Goal: Task Accomplishment & Management: Manage account settings

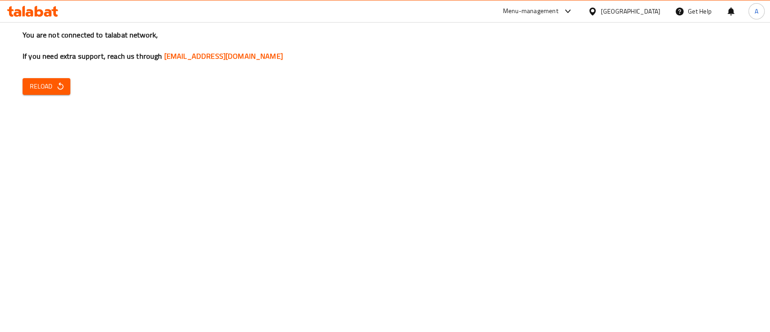
click at [55, 106] on div "You are not connected to talabat network, If you need extra support, reach us t…" at bounding box center [385, 166] width 770 height 332
click at [53, 98] on div "You are not connected to talabat network, If you need extra support, reach us t…" at bounding box center [385, 166] width 770 height 332
click at [53, 92] on button "Reload" at bounding box center [47, 86] width 48 height 17
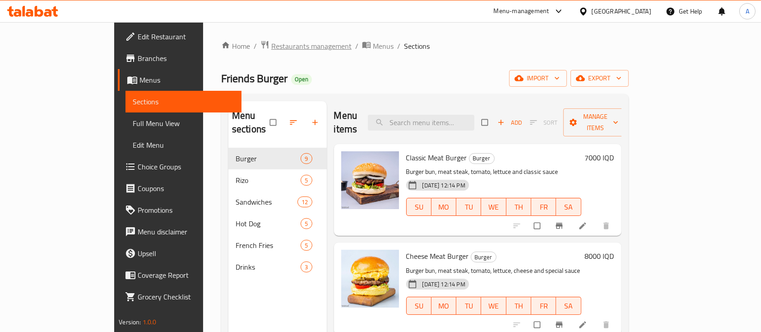
click at [271, 41] on span "Restaurants management" at bounding box center [311, 46] width 80 height 11
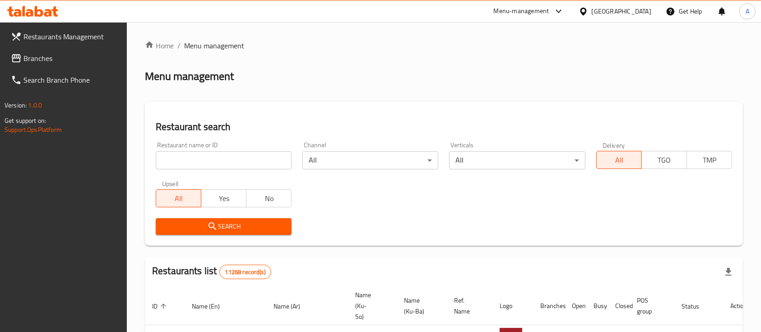
click at [176, 165] on input "search" at bounding box center [224, 160] width 136 height 18
type input "Bond Burger"
click at [235, 227] on span "Search" at bounding box center [223, 226] width 121 height 11
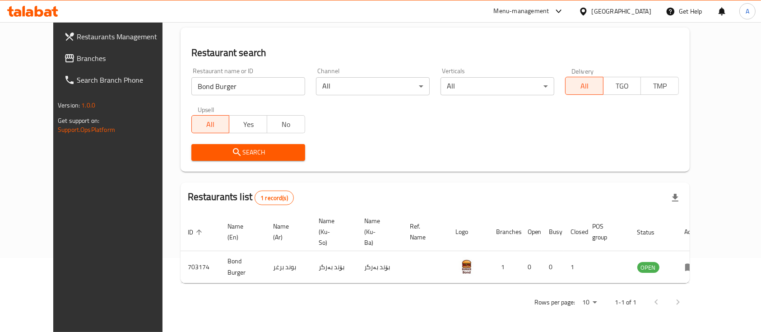
scroll to position [63, 0]
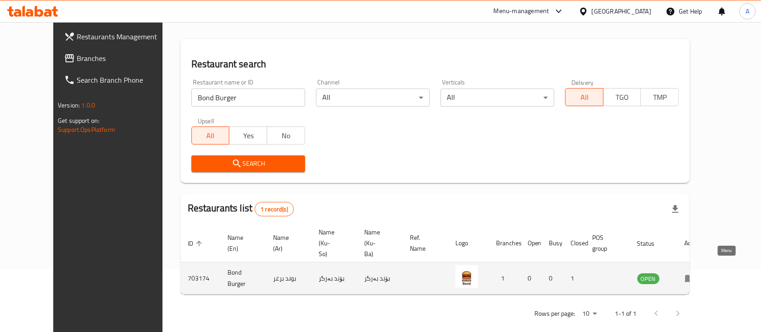
click at [695, 272] on icon "enhanced table" at bounding box center [689, 277] width 11 height 11
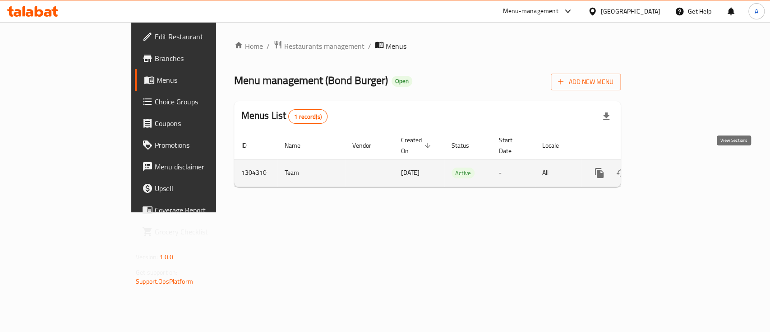
click at [670, 167] on icon "enhanced table" at bounding box center [664, 172] width 11 height 11
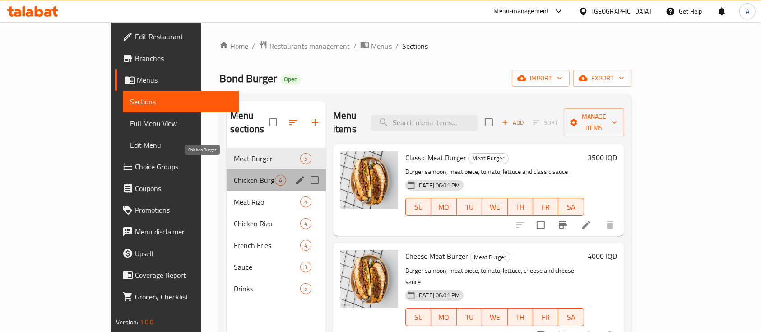
click at [243, 175] on span "Chicken Burger" at bounding box center [254, 180] width 41 height 11
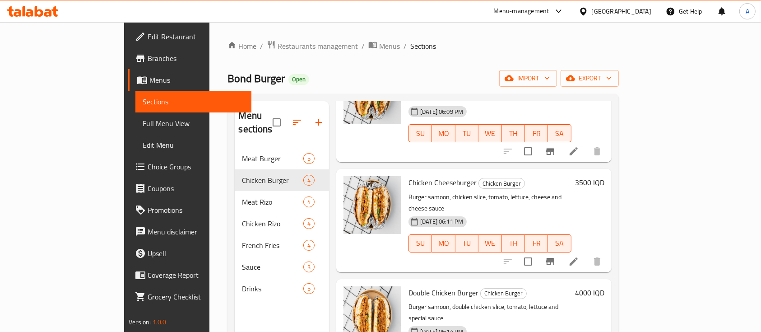
click at [148, 40] on span "Edit Restaurant" at bounding box center [196, 36] width 97 height 11
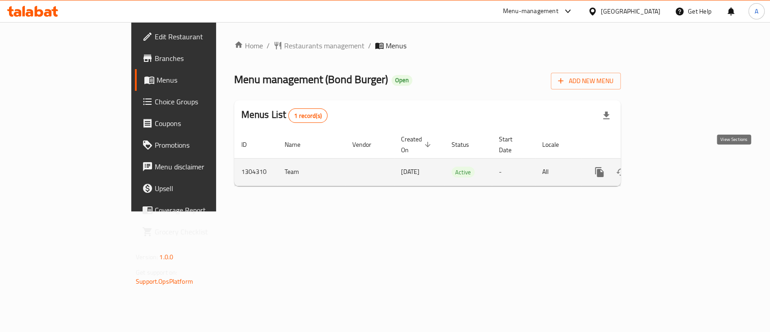
click at [670, 166] on icon "enhanced table" at bounding box center [664, 171] width 11 height 11
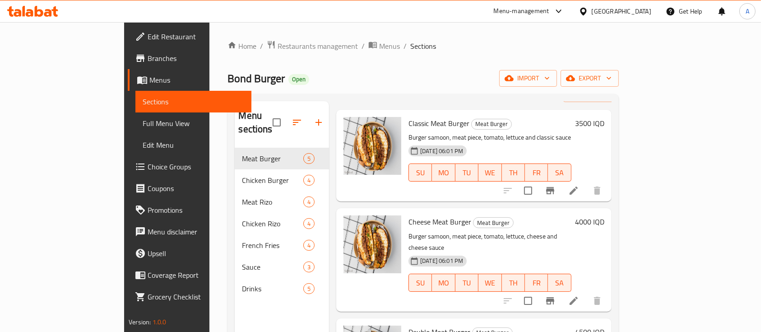
scroll to position [35, 0]
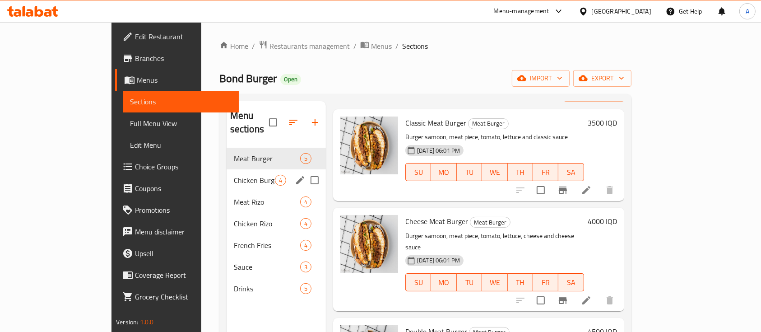
click at [226, 171] on div "Chicken Burger 4" at bounding box center [275, 180] width 99 height 22
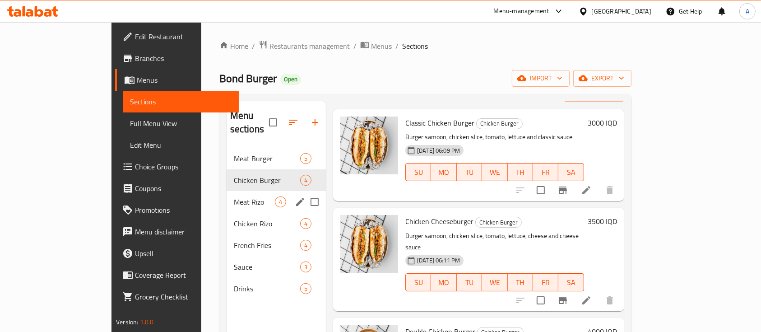
click at [234, 196] on span "Meat Rizo" at bounding box center [254, 201] width 41 height 11
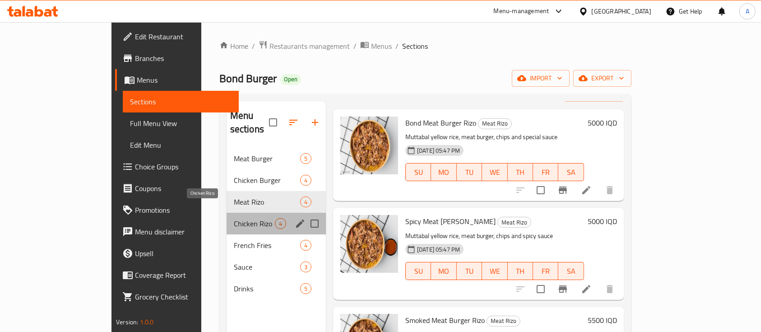
click at [240, 218] on span "Chicken Rizo" at bounding box center [254, 223] width 41 height 11
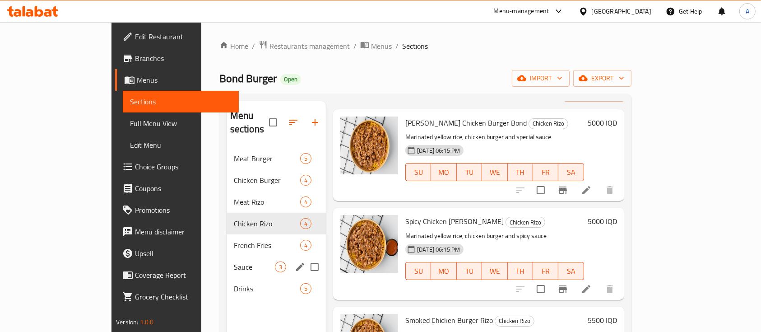
click at [226, 256] on div "Sauce 3" at bounding box center [275, 267] width 99 height 22
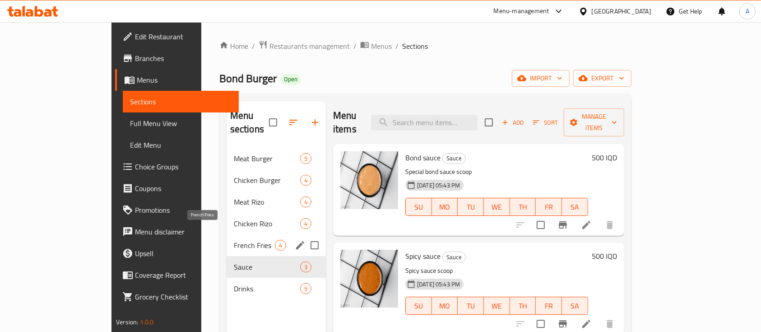
click at [234, 240] on span "French Fries" at bounding box center [254, 245] width 41 height 11
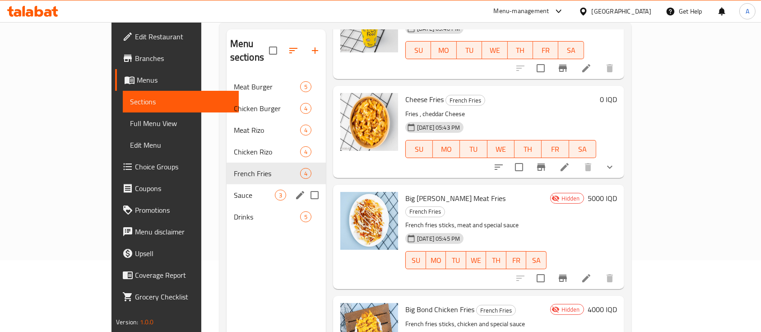
scroll to position [72, 0]
click at [234, 189] on span "Sauce" at bounding box center [254, 194] width 41 height 11
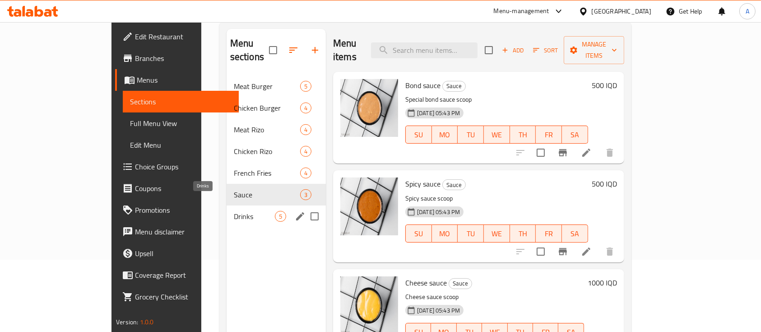
click at [234, 211] on span "Drinks" at bounding box center [254, 216] width 41 height 11
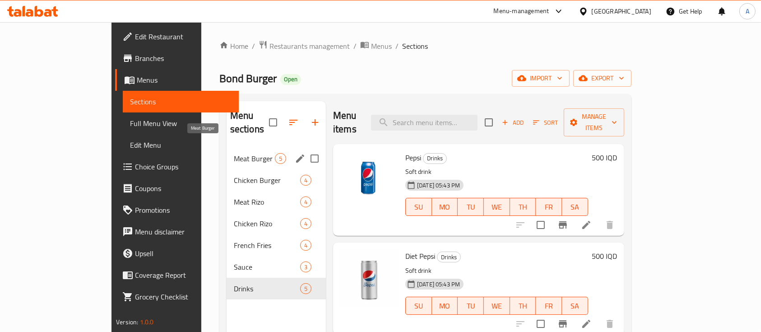
click at [234, 153] on span "Meat Burger" at bounding box center [254, 158] width 41 height 11
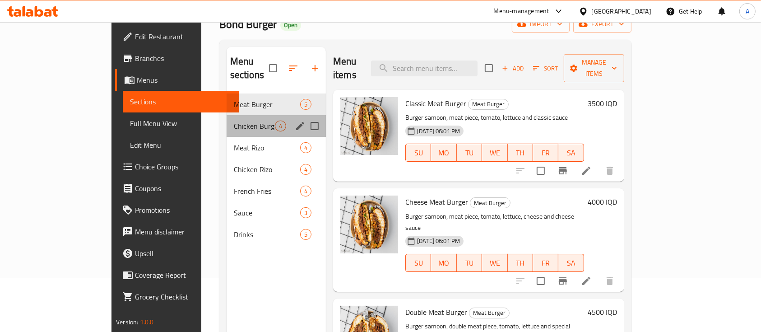
click at [226, 115] on div "Chicken Burger 4" at bounding box center [275, 126] width 99 height 22
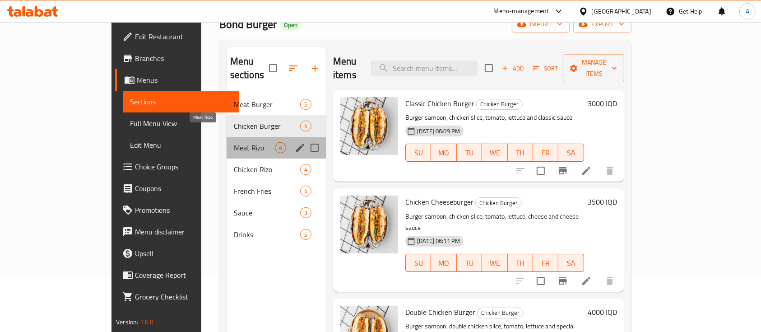
click at [245, 142] on span "Meat Rizo" at bounding box center [254, 147] width 41 height 11
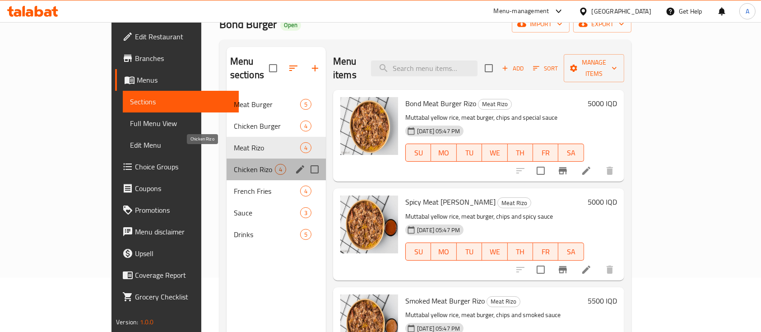
click at [234, 164] on span "Chicken Rizo" at bounding box center [254, 169] width 41 height 11
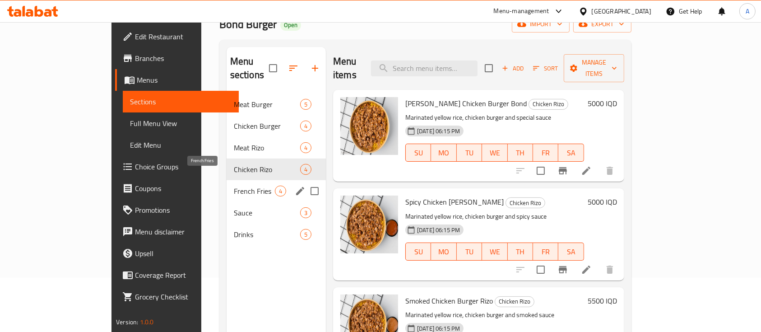
click at [234, 185] on span "French Fries" at bounding box center [254, 190] width 41 height 11
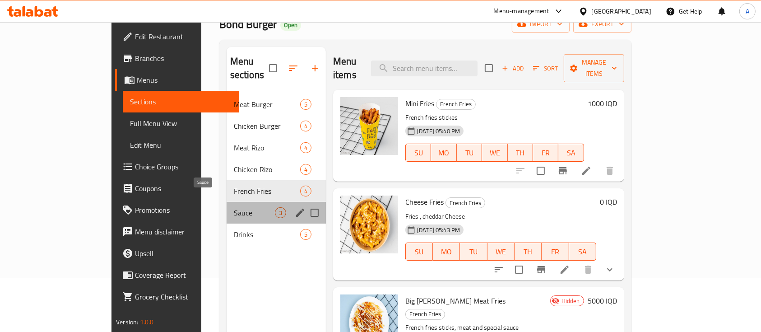
click at [234, 207] on span "Sauce" at bounding box center [254, 212] width 41 height 11
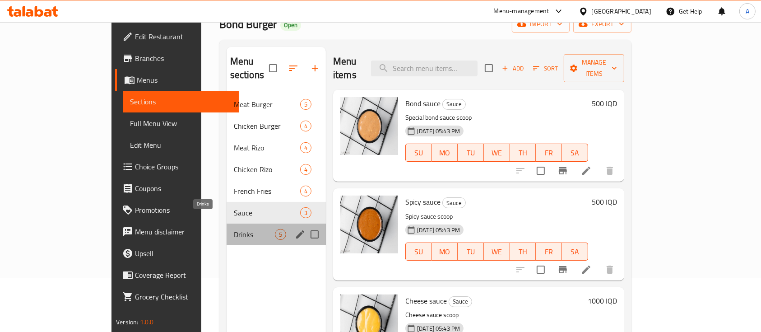
click at [234, 229] on span "Drinks" at bounding box center [254, 234] width 41 height 11
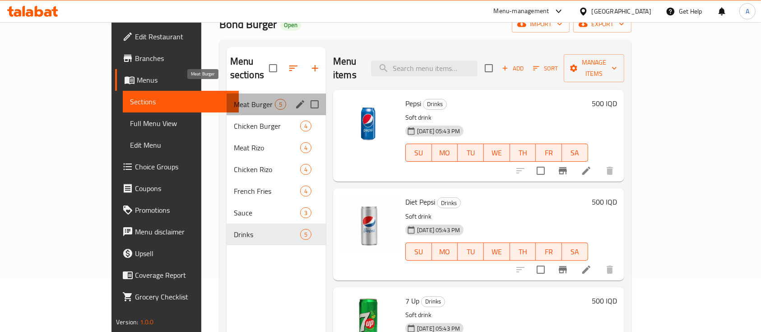
click at [234, 99] on span "Meat Burger" at bounding box center [254, 104] width 41 height 11
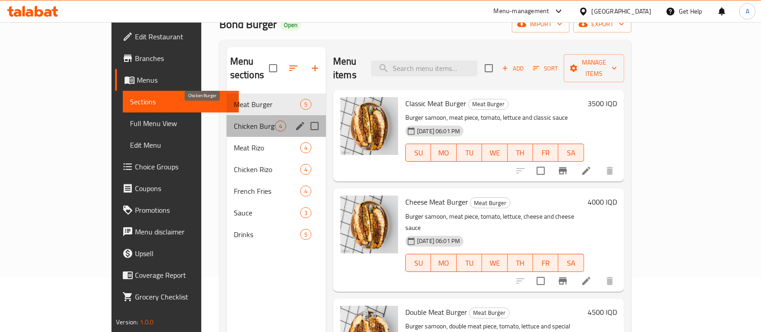
click at [234, 120] on span "Chicken Burger" at bounding box center [254, 125] width 41 height 11
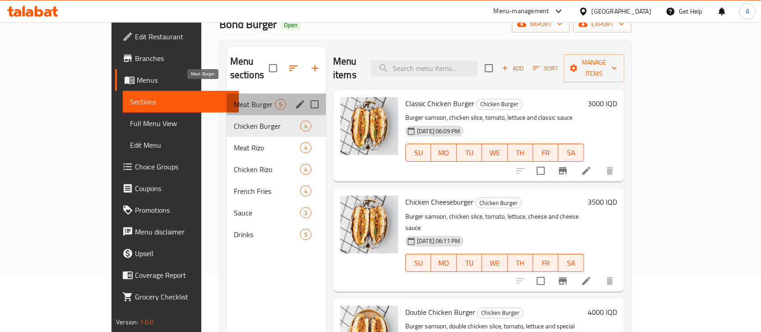
click at [234, 99] on span "Meat Burger" at bounding box center [254, 104] width 41 height 11
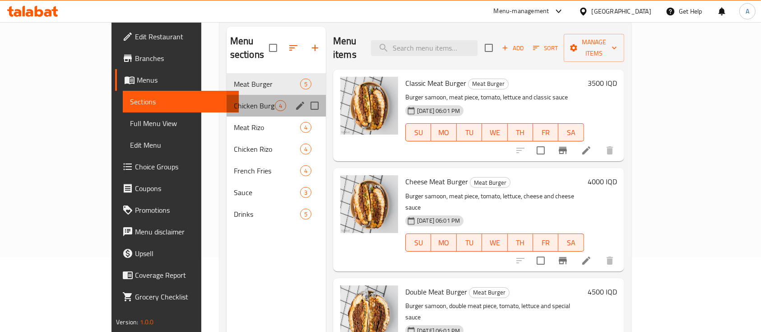
click at [226, 95] on div "Chicken Burger 4" at bounding box center [275, 106] width 99 height 22
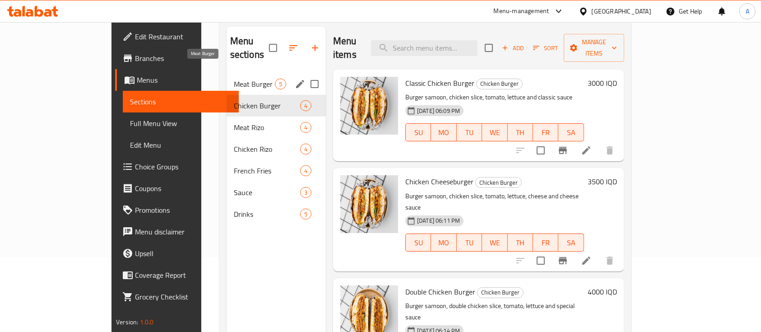
click at [234, 78] on span "Meat Burger" at bounding box center [254, 83] width 41 height 11
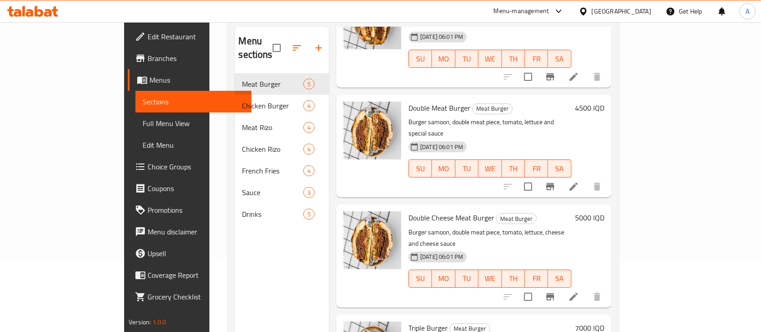
scroll to position [126, 0]
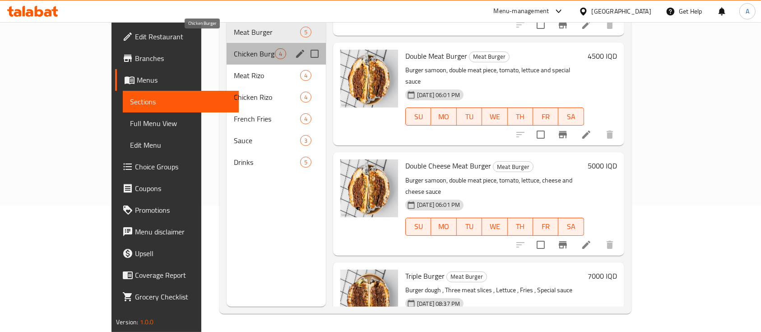
click at [234, 48] on span "Chicken Burger" at bounding box center [254, 53] width 41 height 11
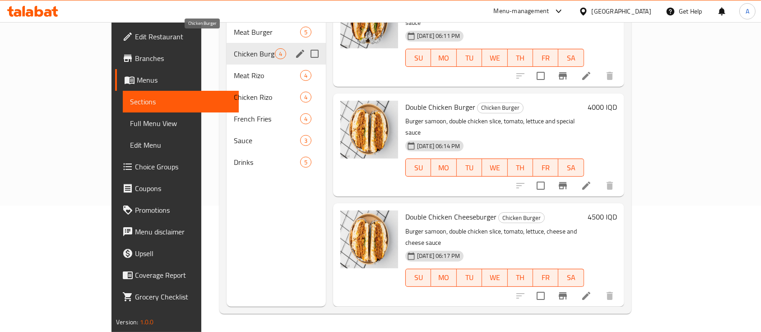
scroll to position [85, 0]
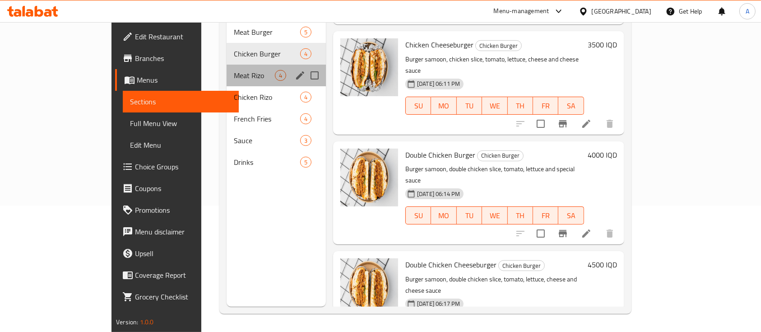
click at [226, 70] on div "Meat Rizo 4" at bounding box center [275, 76] width 99 height 22
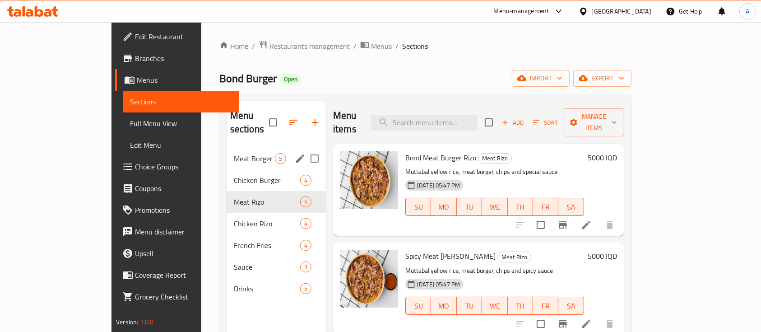
click at [226, 153] on div "Meat Burger 5" at bounding box center [275, 159] width 99 height 22
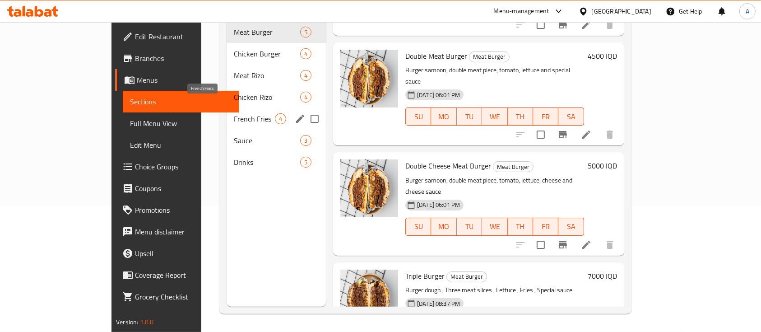
click at [234, 113] on span "French Fries" at bounding box center [254, 118] width 41 height 11
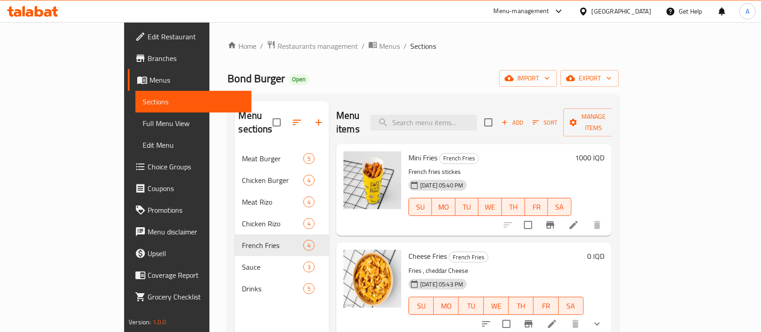
click at [235, 144] on nav "Meat Burger 5 Chicken Burger 4 Meat Rizo 4 Chicken Rizo 4 French Fries 4 Sauce …" at bounding box center [282, 223] width 94 height 159
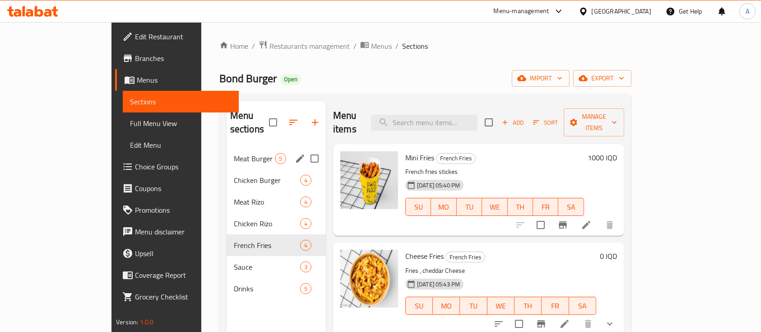
click at [226, 148] on div "Meat Burger 5" at bounding box center [275, 159] width 99 height 22
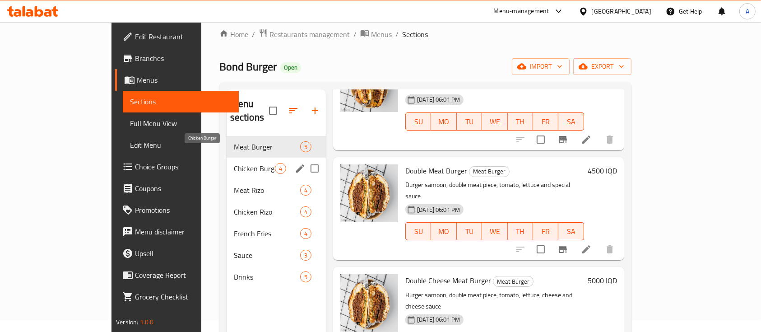
click at [234, 163] on span "Chicken Burger" at bounding box center [254, 168] width 41 height 11
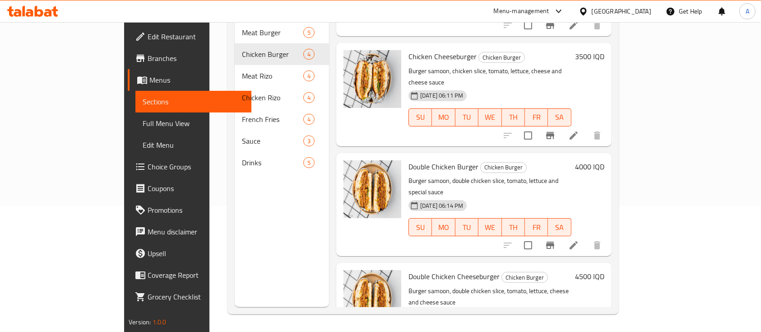
scroll to position [126, 0]
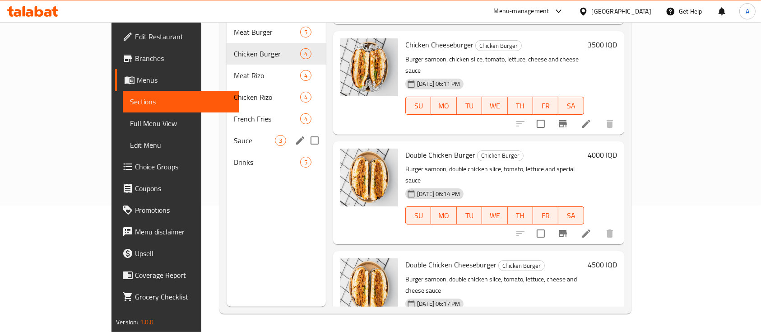
click at [226, 135] on div "Sauce 3" at bounding box center [275, 140] width 99 height 22
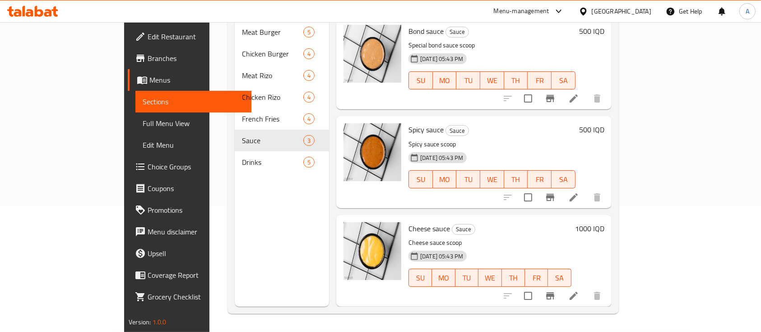
scroll to position [126, 0]
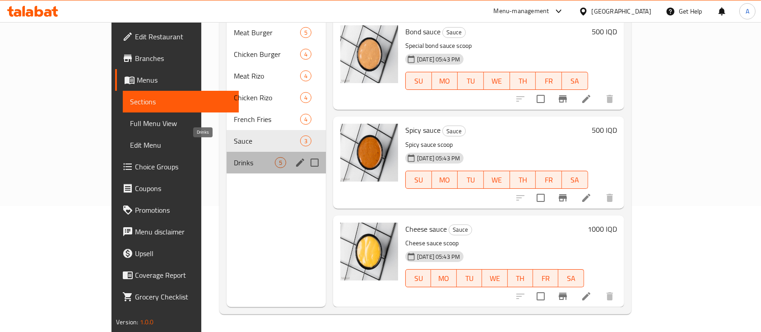
click at [234, 157] on span "Drinks" at bounding box center [254, 162] width 41 height 11
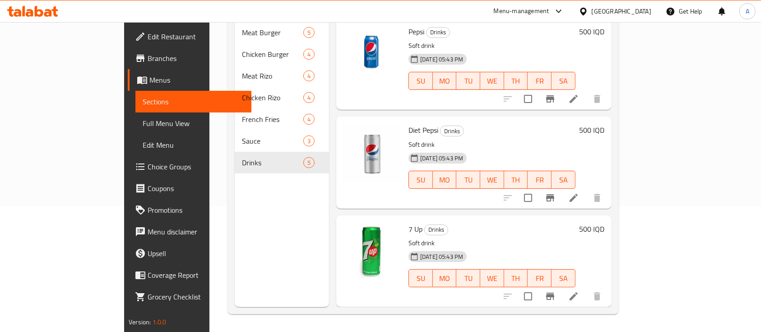
scroll to position [170, 0]
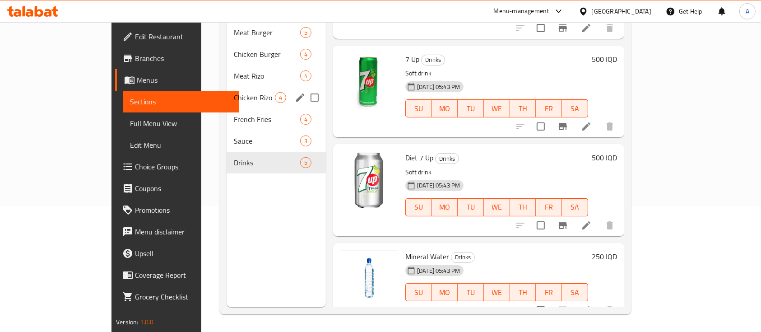
click at [226, 108] on div "French Fries 4" at bounding box center [275, 119] width 99 height 22
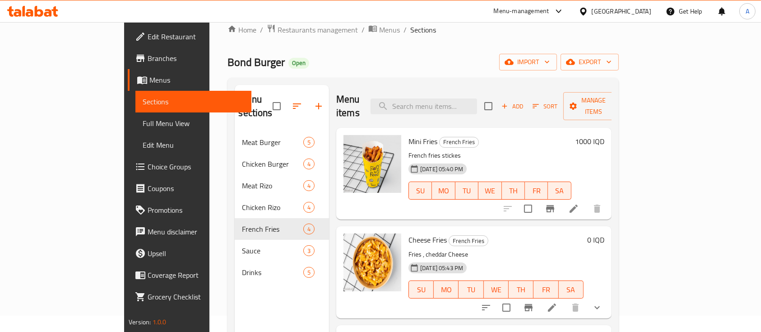
scroll to position [12, 0]
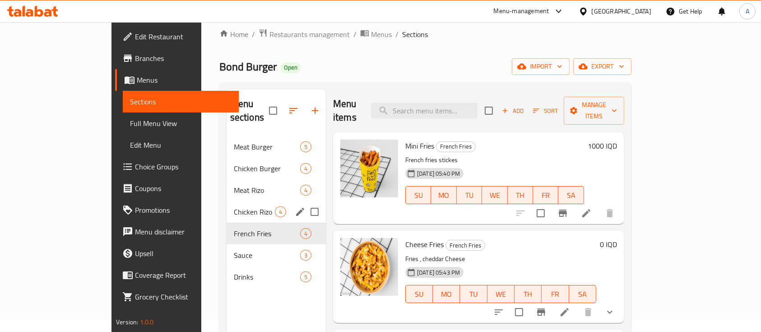
click at [226, 201] on div "Chicken Rizo 4" at bounding box center [275, 212] width 99 height 22
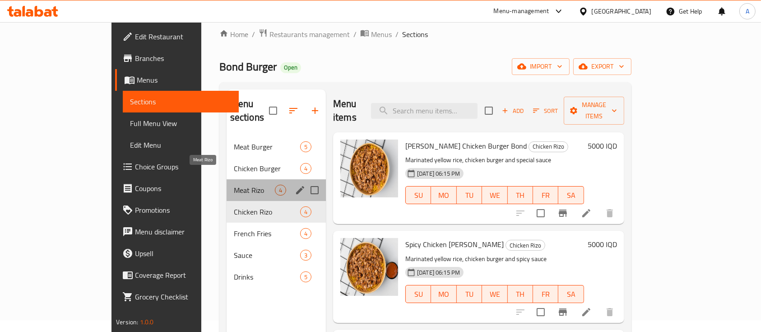
click at [234, 185] on span "Meat Rizo" at bounding box center [254, 190] width 41 height 11
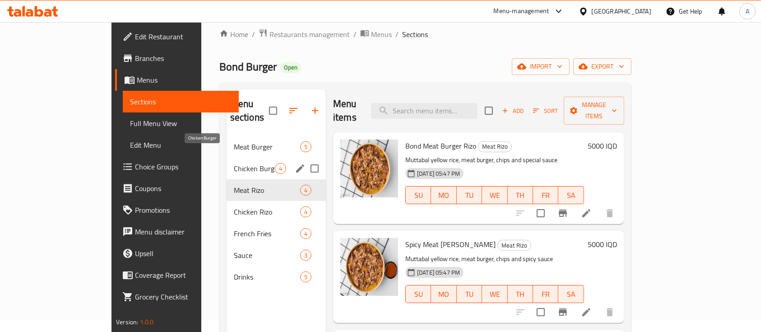
click at [234, 163] on span "Chicken Burger" at bounding box center [254, 168] width 41 height 11
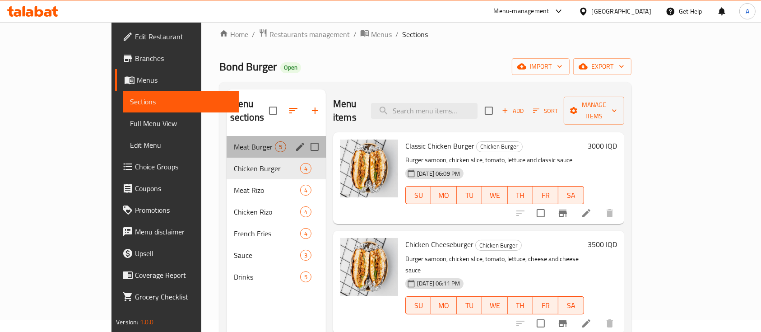
click at [228, 138] on div "Meat Burger 5" at bounding box center [275, 147] width 99 height 22
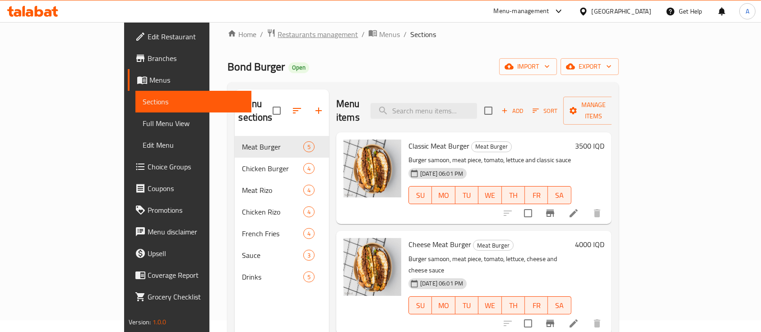
click at [277, 34] on span "Restaurants management" at bounding box center [317, 34] width 80 height 11
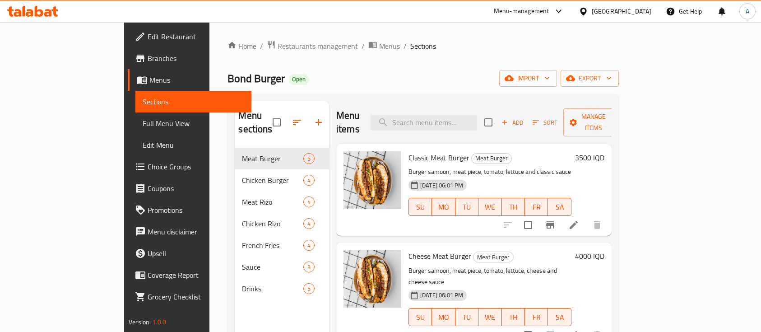
scroll to position [12, 0]
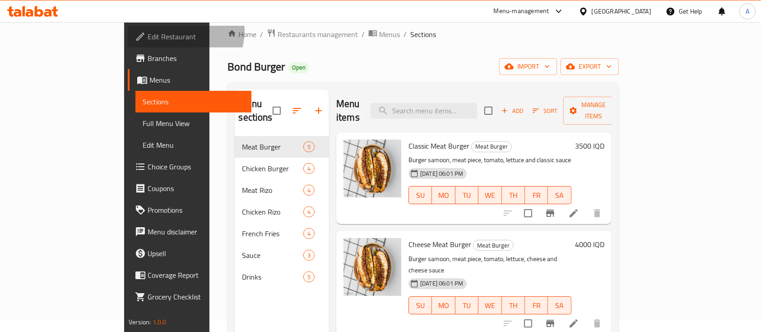
click at [148, 31] on span "Edit Restaurant" at bounding box center [196, 36] width 97 height 11
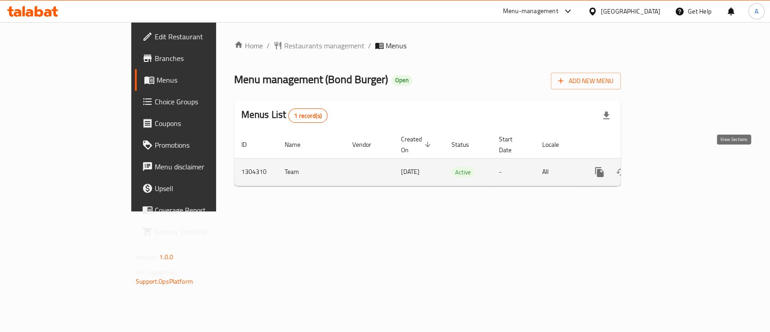
click at [670, 166] on icon "enhanced table" at bounding box center [664, 171] width 11 height 11
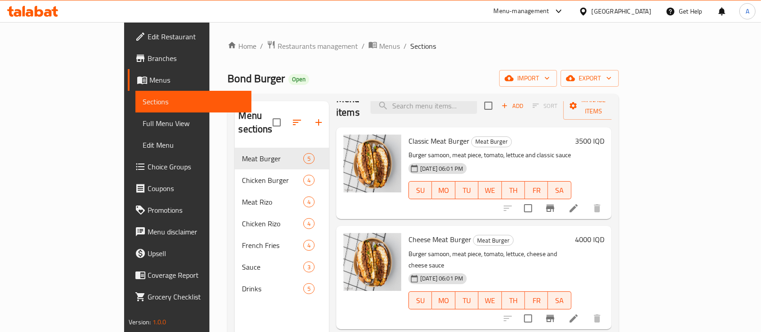
scroll to position [25, 0]
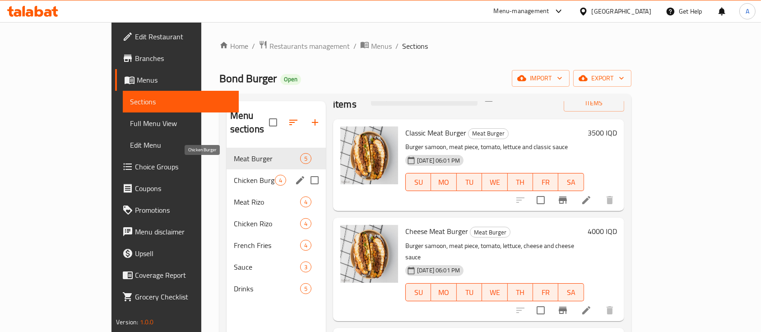
click at [234, 175] on span "Chicken Burger" at bounding box center [254, 180] width 41 height 11
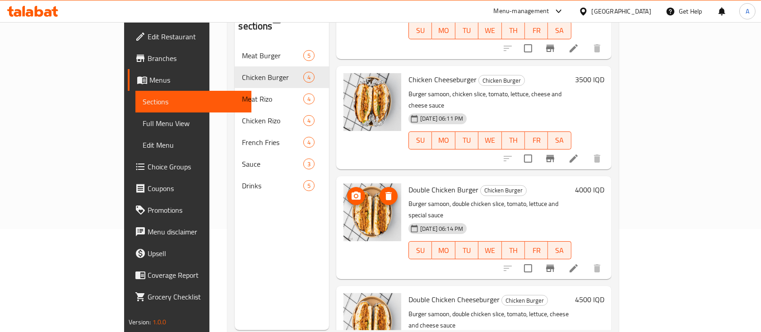
scroll to position [103, 0]
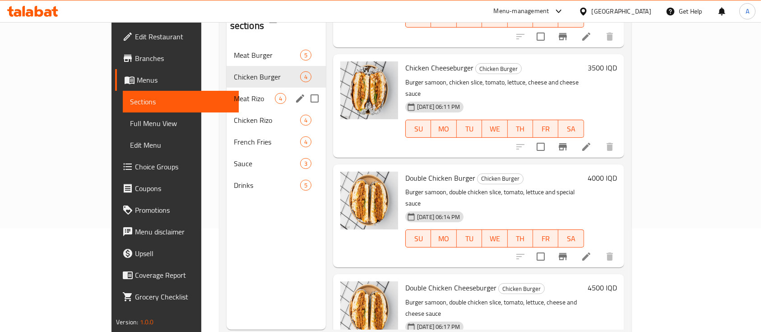
click at [226, 88] on div "Meat [PERSON_NAME] 4" at bounding box center [275, 99] width 99 height 22
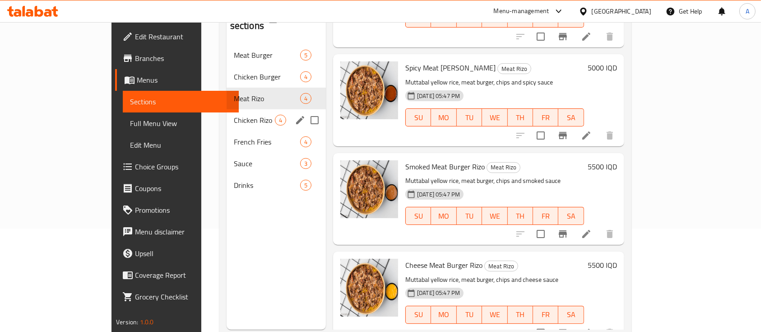
click at [230, 112] on div "Chicken [PERSON_NAME] 4" at bounding box center [275, 120] width 99 height 22
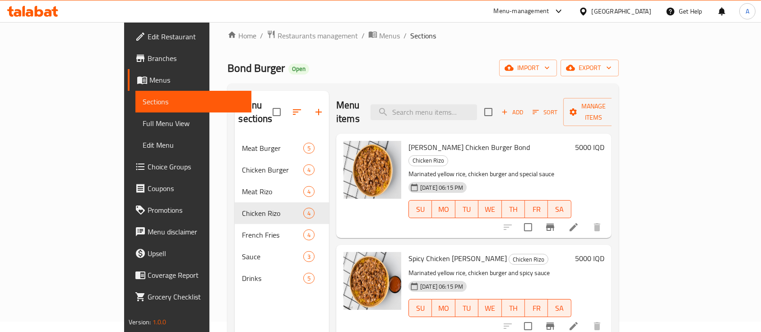
scroll to position [7, 0]
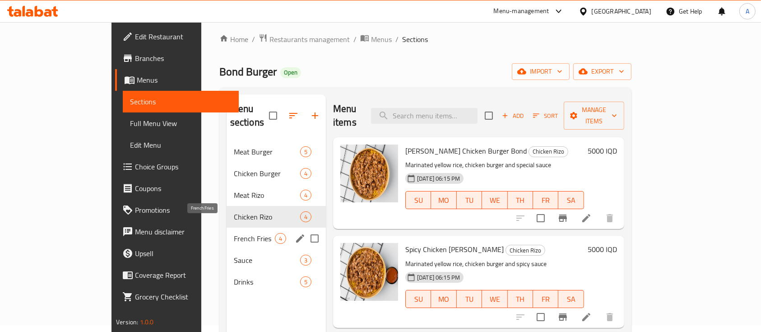
click at [234, 233] on span "French Fries" at bounding box center [254, 238] width 41 height 11
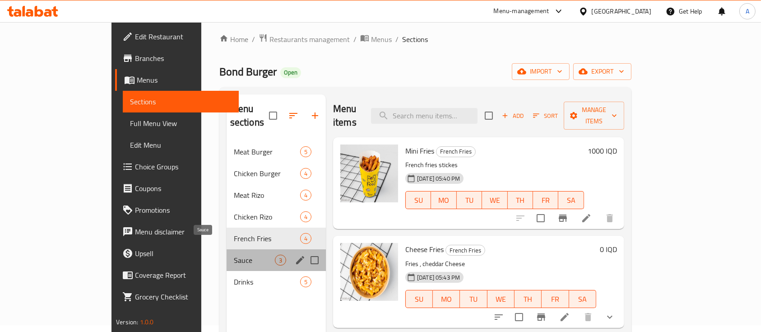
click at [234, 254] on span "Sauce" at bounding box center [254, 259] width 41 height 11
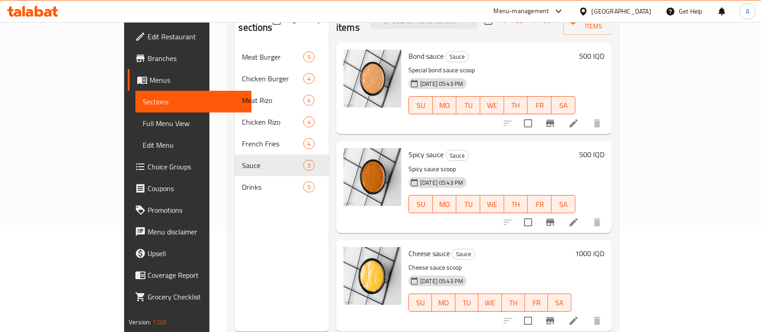
scroll to position [102, 0]
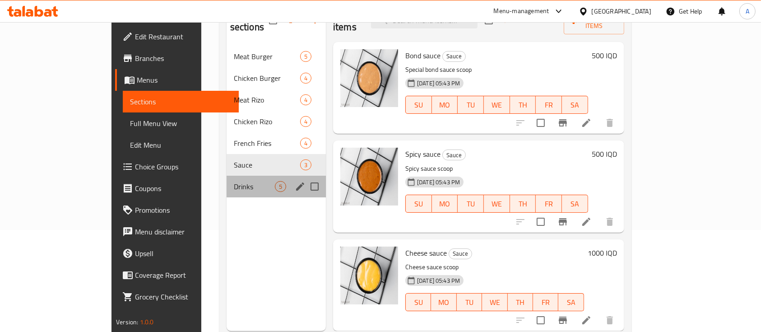
click at [226, 175] on div "Drinks 5" at bounding box center [275, 186] width 99 height 22
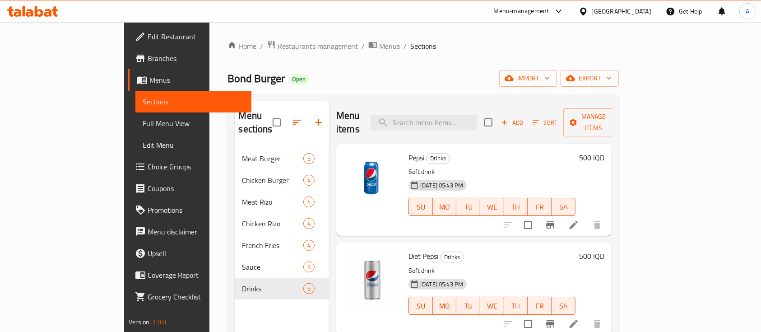
click at [148, 56] on span "Branches" at bounding box center [196, 58] width 97 height 11
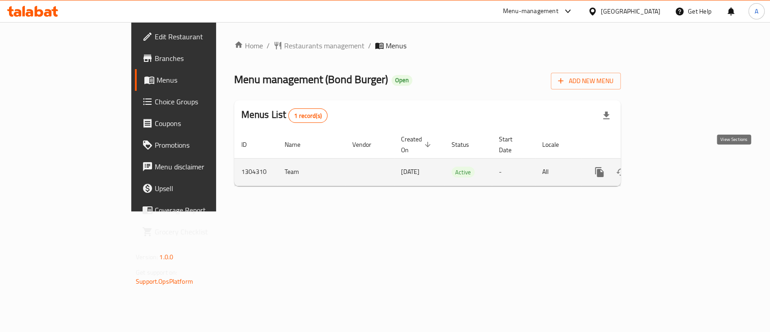
click at [670, 166] on icon "enhanced table" at bounding box center [664, 171] width 11 height 11
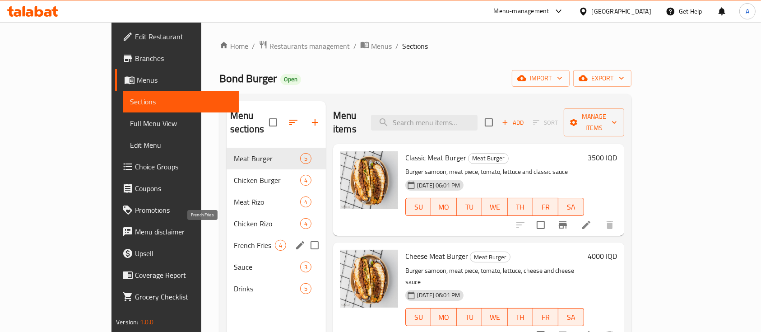
click at [234, 240] on span "French Fries" at bounding box center [254, 245] width 41 height 11
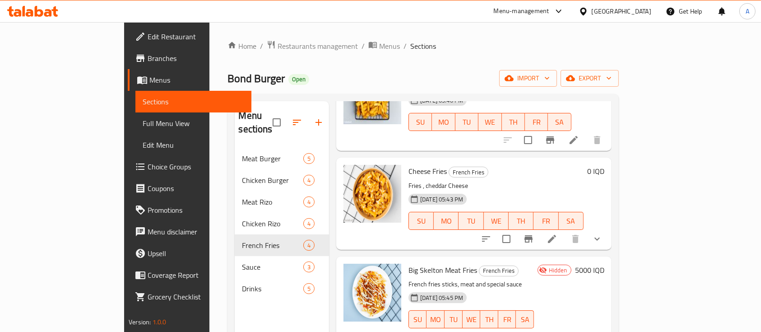
scroll to position [7, 0]
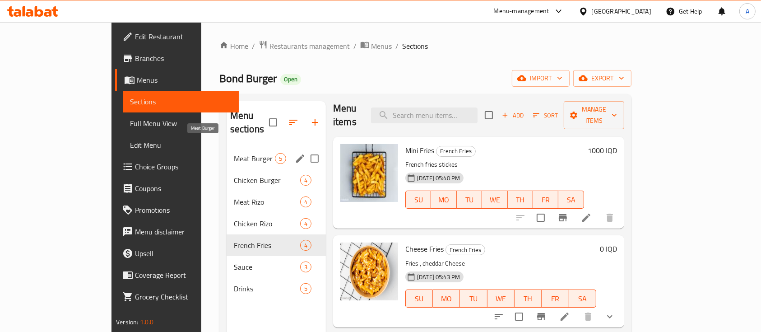
click at [234, 153] on span "Meat Burger" at bounding box center [254, 158] width 41 height 11
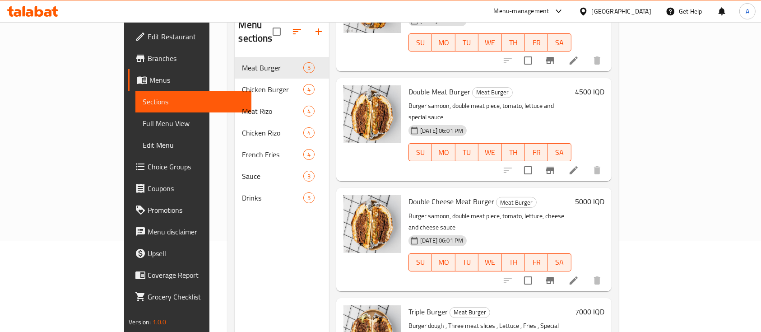
scroll to position [126, 0]
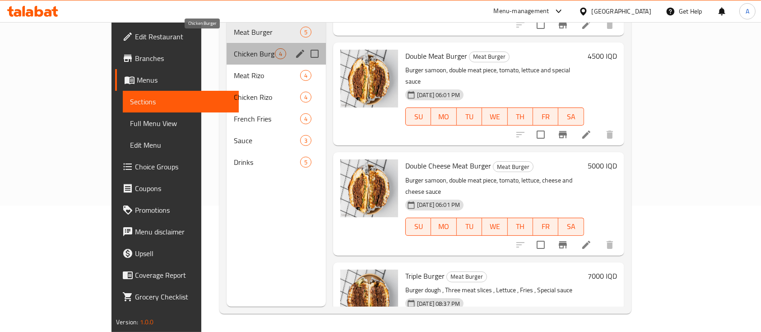
click at [234, 48] on span "Chicken Burger" at bounding box center [254, 53] width 41 height 11
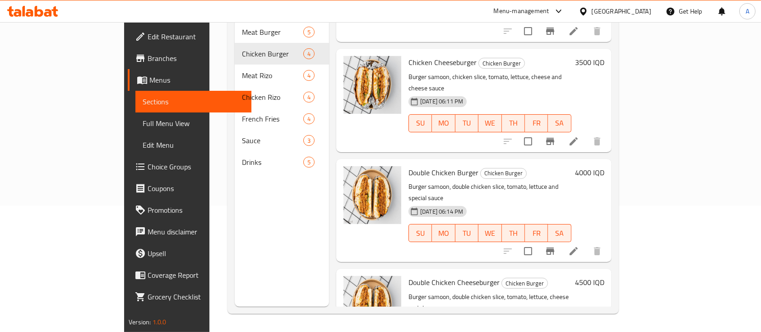
scroll to position [78, 0]
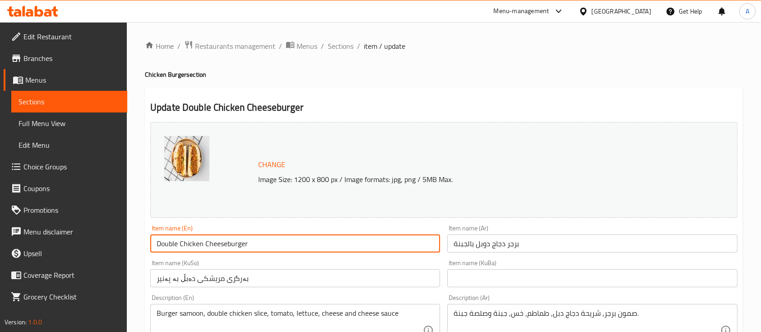
drag, startPoint x: 175, startPoint y: 243, endPoint x: 119, endPoint y: 244, distance: 55.9
type input "Triple Chicken burger"
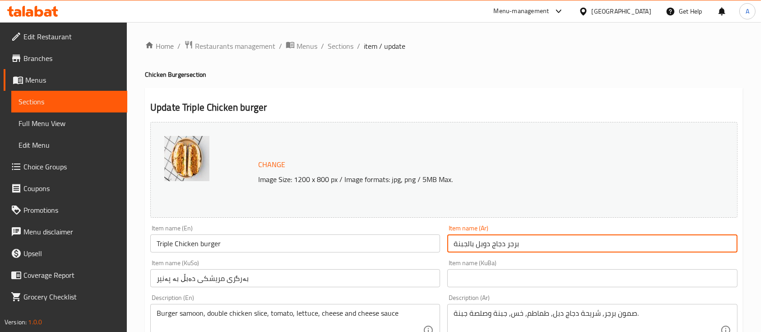
drag, startPoint x: 549, startPoint y: 242, endPoint x: 400, endPoint y: 243, distance: 148.9
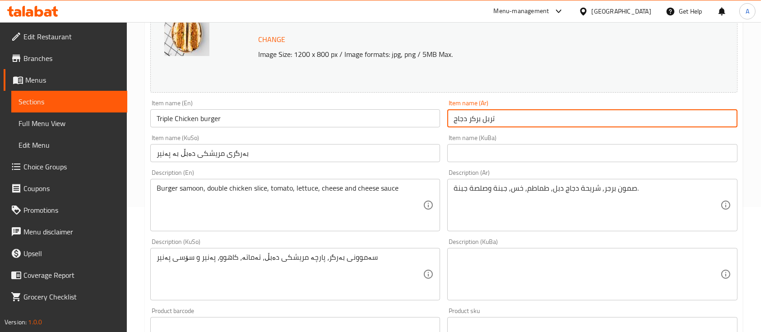
scroll to position [126, 0]
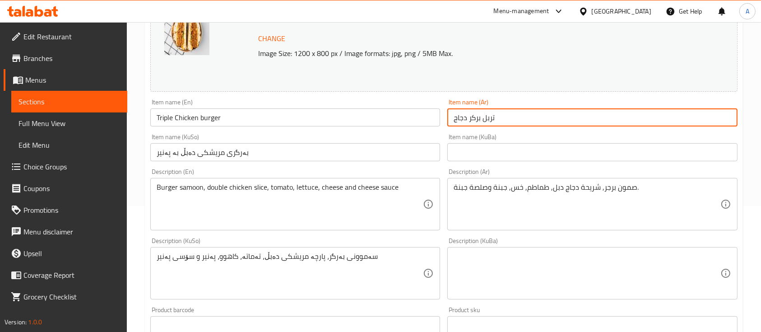
type input "تربل بركر دجاج"
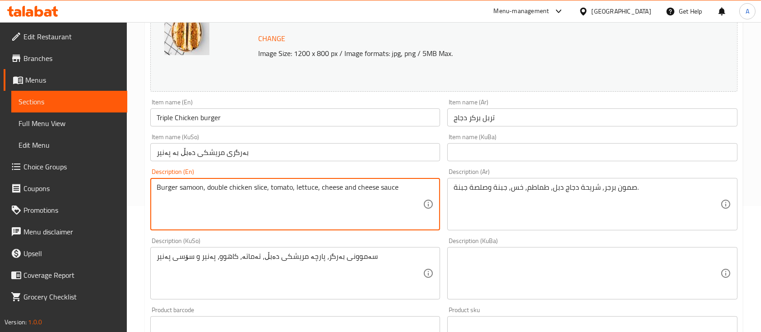
click at [290, 222] on textarea "Burger samoon, double chicken slice, tomato, lettuce, cheese and cheese sauce" at bounding box center [290, 204] width 266 height 43
click at [385, 211] on textarea "Burger samoon, double chicken slice, tomato, lettuce, cheese and cheese sauce" at bounding box center [290, 204] width 266 height 43
drag, startPoint x: 227, startPoint y: 191, endPoint x: 208, endPoint y: 191, distance: 19.9
click at [208, 191] on textarea "Burger samoon, double chicken slice, tomato, lettuce, cheese and cheese sauce" at bounding box center [290, 204] width 266 height 43
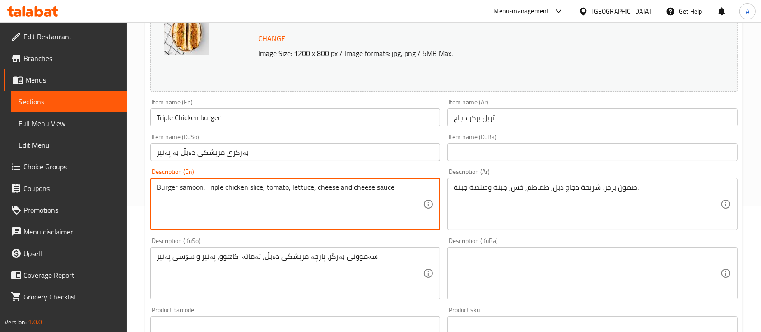
click at [374, 189] on textarea "Burger samoon, Triple chicken slice, tomato, lettuce, cheese and cheese sauce" at bounding box center [290, 204] width 266 height 43
type textarea "Burger samoon, Triple chicken slice, tomato, lettuce, Fries and special sauce"
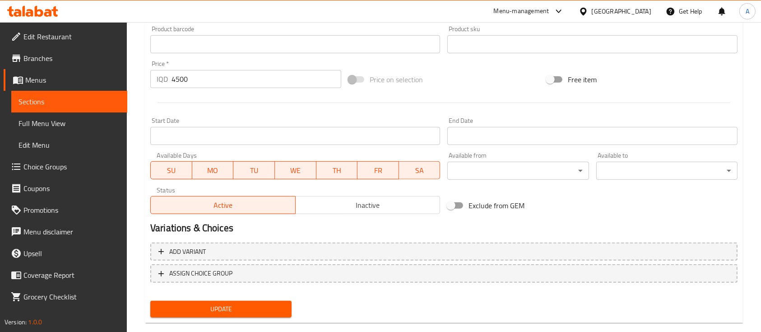
scroll to position [422, 0]
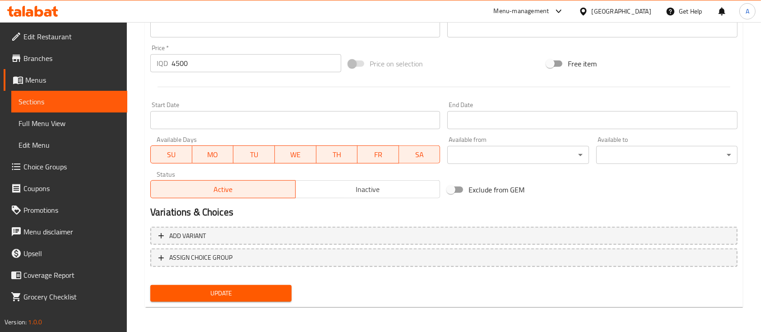
type textarea "صمون خاص , ثلاث شرائح دجاج , بطاطا مقلية , صلصة خاصة."
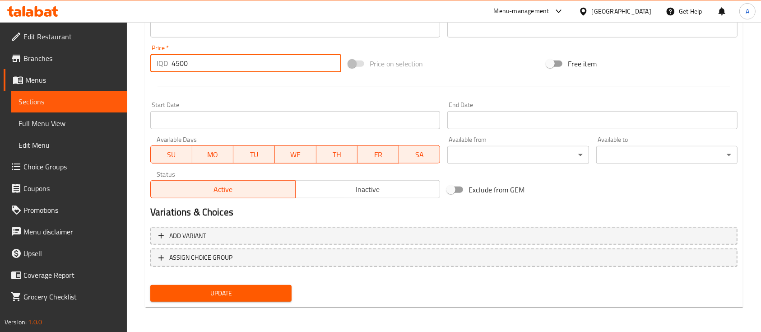
drag, startPoint x: 216, startPoint y: 70, endPoint x: 129, endPoint y: 65, distance: 86.3
type input "6000"
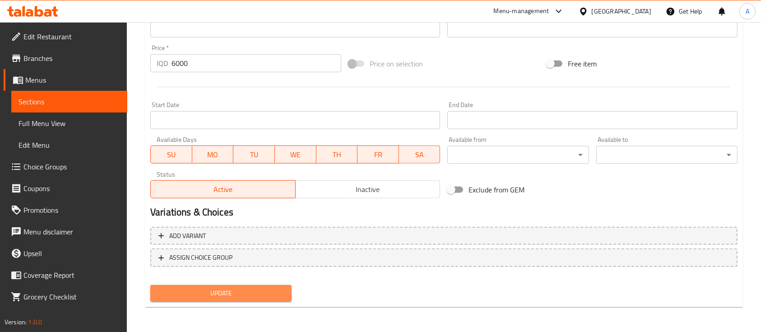
click at [207, 296] on span "Update" at bounding box center [220, 292] width 127 height 11
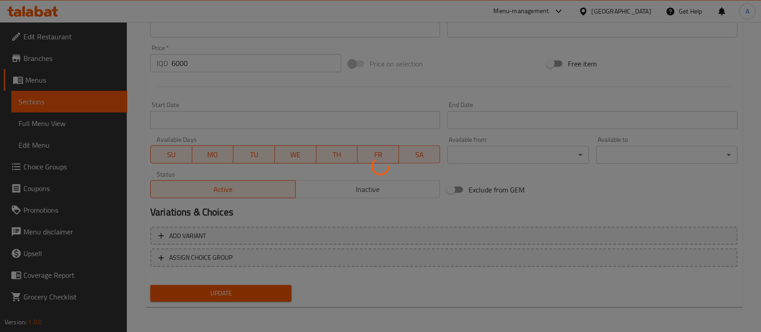
scroll to position [0, 0]
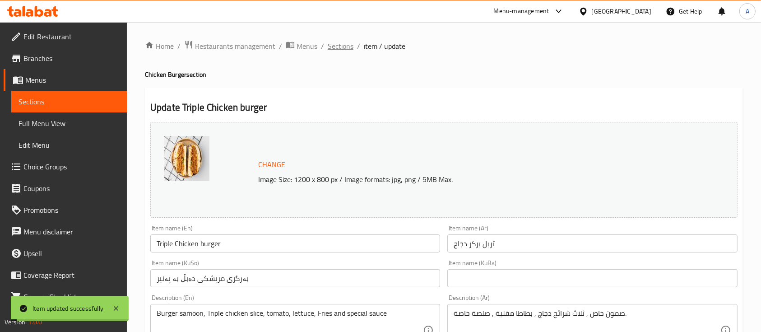
click at [332, 42] on span "Sections" at bounding box center [341, 46] width 26 height 11
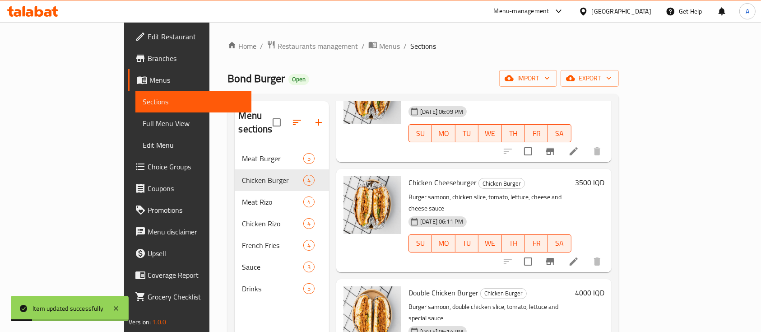
scroll to position [126, 0]
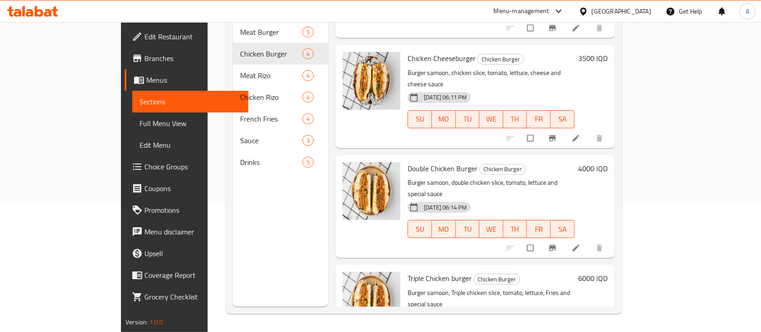
scroll to position [85, 0]
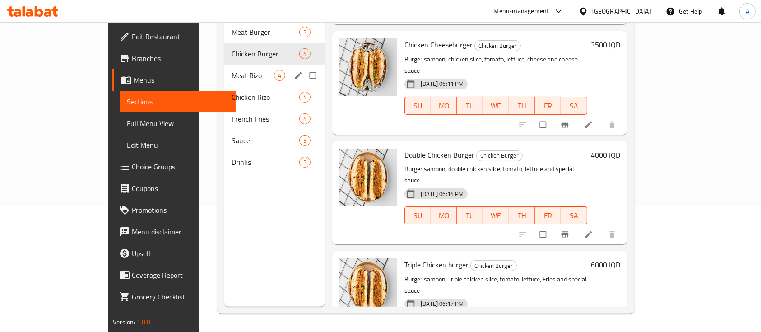
click at [231, 70] on span "Meat Rizo" at bounding box center [252, 75] width 42 height 11
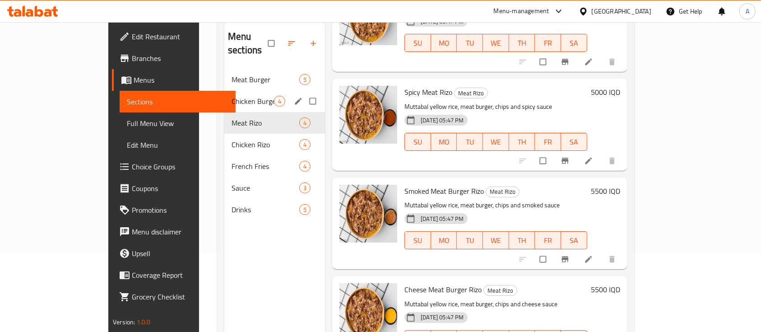
scroll to position [78, 0]
click at [224, 91] on div "Chicken Burger 4" at bounding box center [274, 102] width 101 height 22
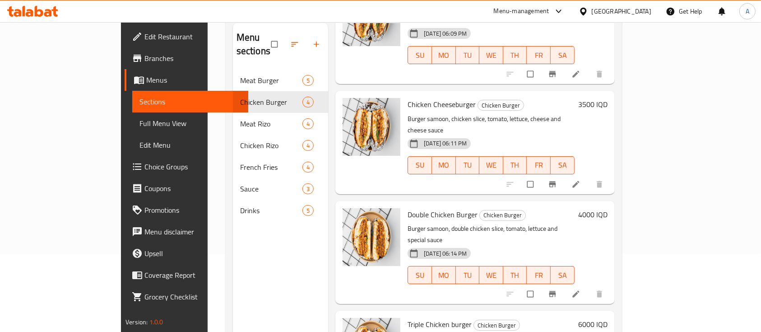
scroll to position [126, 0]
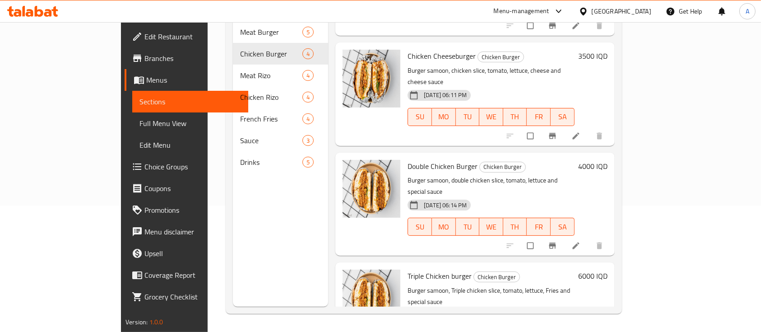
click at [607, 160] on h6 "4000 IQD" at bounding box center [592, 166] width 29 height 13
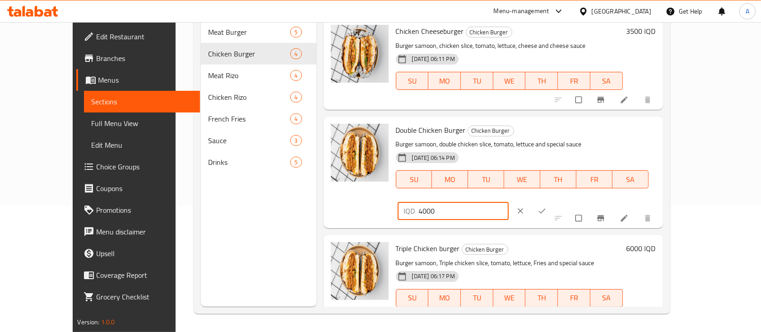
drag, startPoint x: 614, startPoint y: 138, endPoint x: 597, endPoint y: 143, distance: 17.4
click at [564, 201] on div "IQD 4000 ​" at bounding box center [480, 211] width 169 height 20
type input "4500"
click at [546, 206] on icon "ok" at bounding box center [541, 210] width 9 height 9
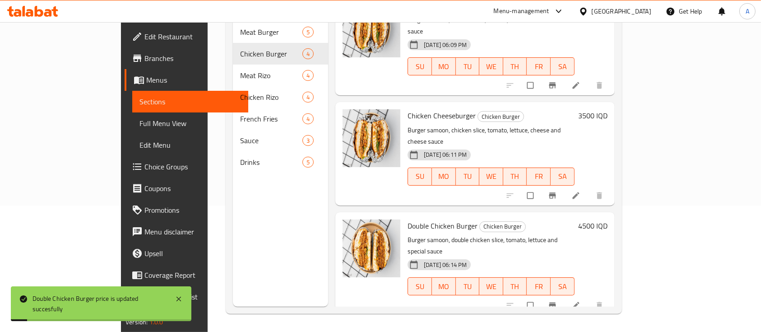
scroll to position [22, 0]
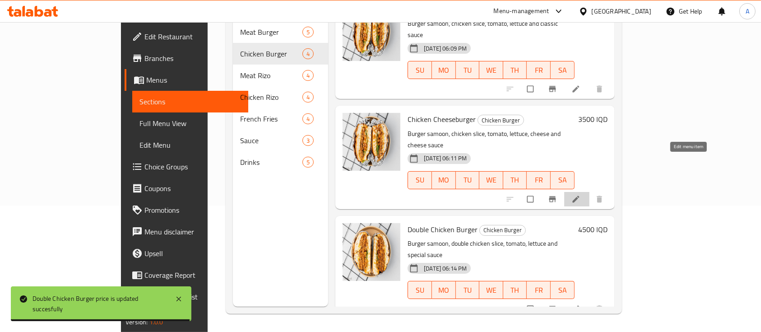
click at [580, 194] on icon at bounding box center [575, 198] width 9 height 9
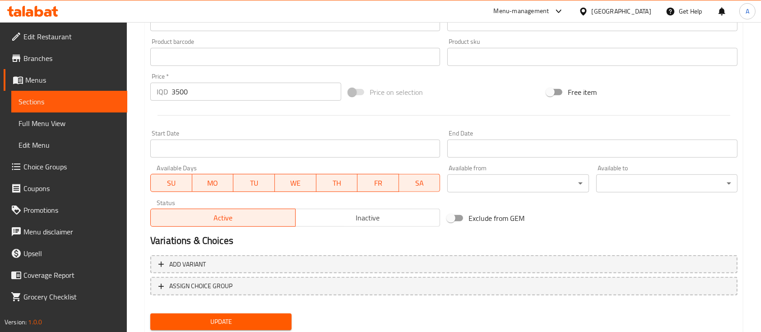
scroll to position [422, 0]
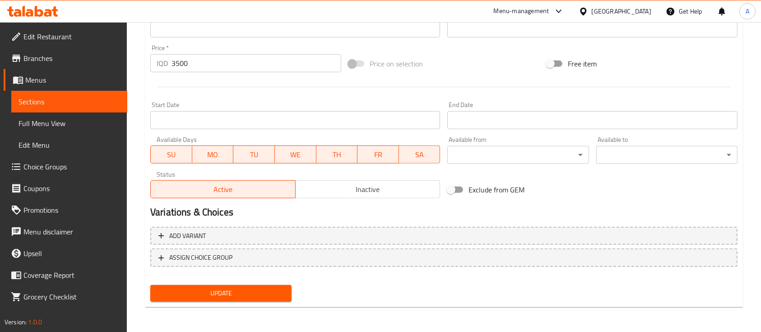
click at [390, 187] on span "Inactive" at bounding box center [368, 189] width 138 height 13
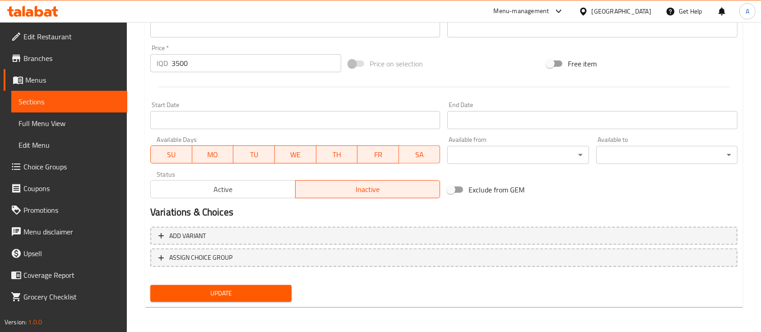
click at [194, 301] on div "Update" at bounding box center [221, 293] width 148 height 24
click at [200, 287] on span "Update" at bounding box center [220, 292] width 127 height 11
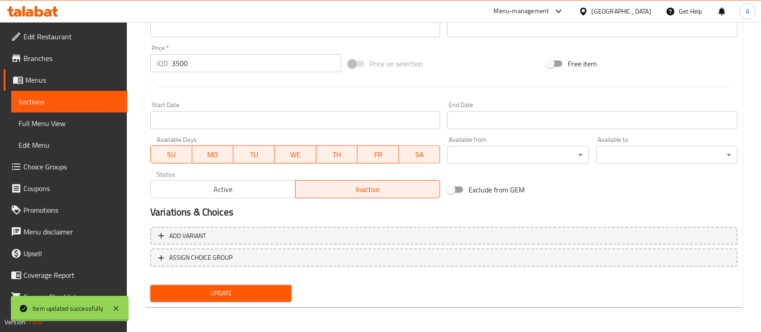
scroll to position [0, 0]
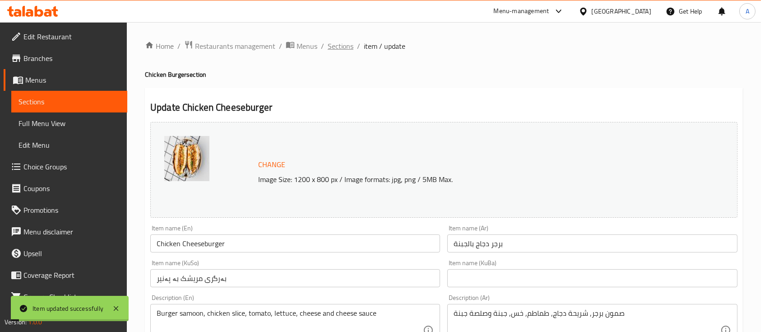
click at [347, 47] on span "Sections" at bounding box center [341, 46] width 26 height 11
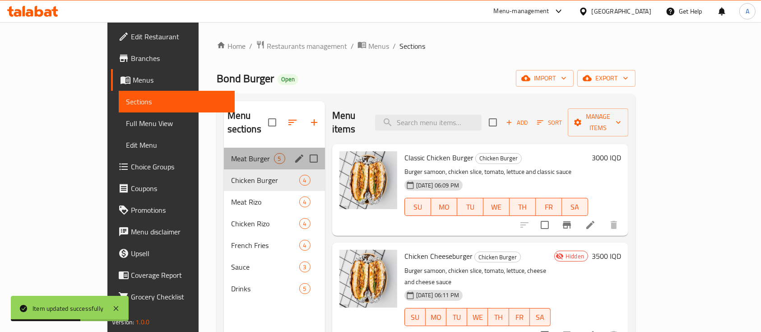
click at [224, 150] on div "Meat Burger 5" at bounding box center [274, 159] width 101 height 22
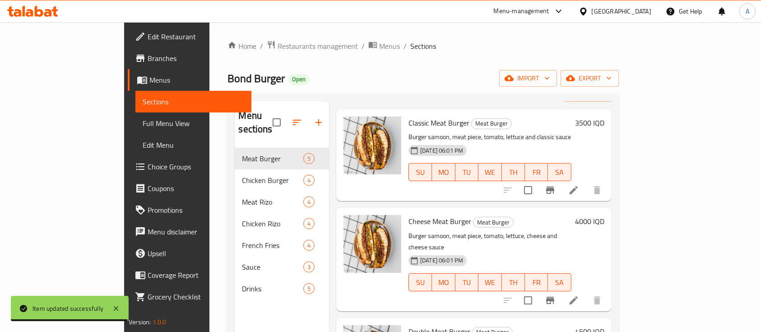
scroll to position [36, 0]
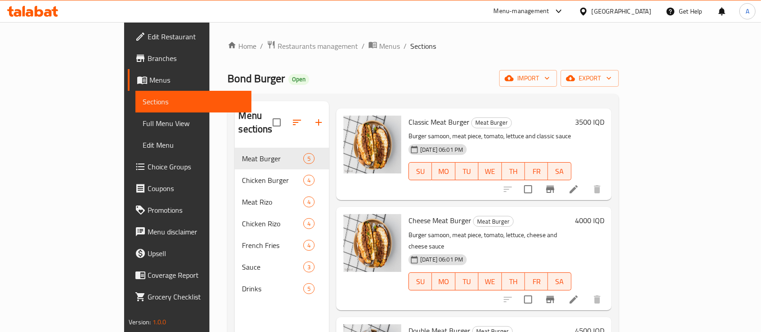
click at [604, 214] on h6 "4000 IQD" at bounding box center [589, 220] width 29 height 13
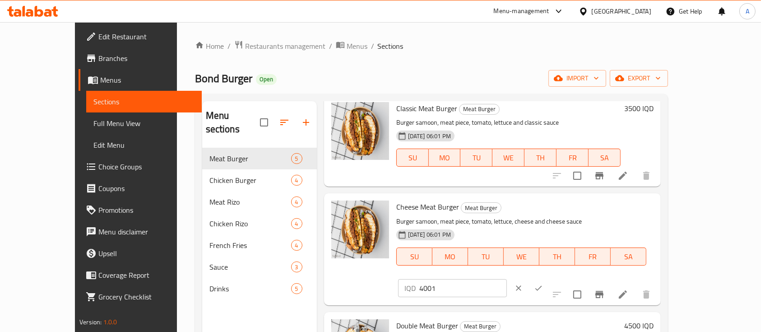
click at [507, 279] on input "4001" at bounding box center [463, 288] width 88 height 18
click at [507, 279] on input "4002" at bounding box center [463, 288] width 88 height 18
type input "4003"
click at [507, 279] on input "4003" at bounding box center [463, 288] width 88 height 18
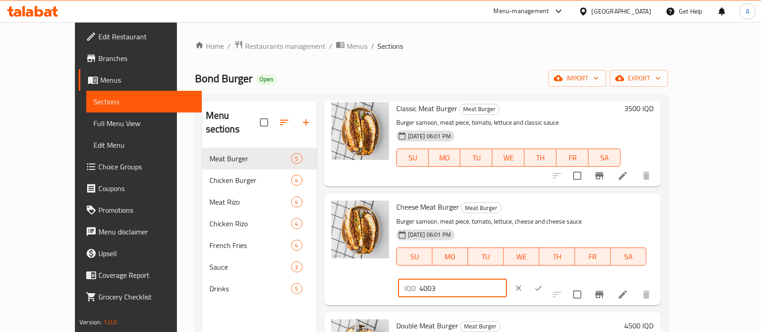
click at [507, 279] on input "4003" at bounding box center [463, 288] width 88 height 18
click at [523, 283] on icon "clear" at bounding box center [518, 287] width 9 height 9
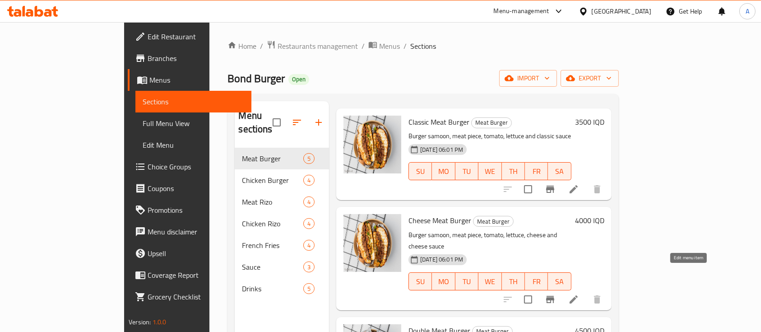
click at [579, 294] on icon at bounding box center [573, 299] width 11 height 11
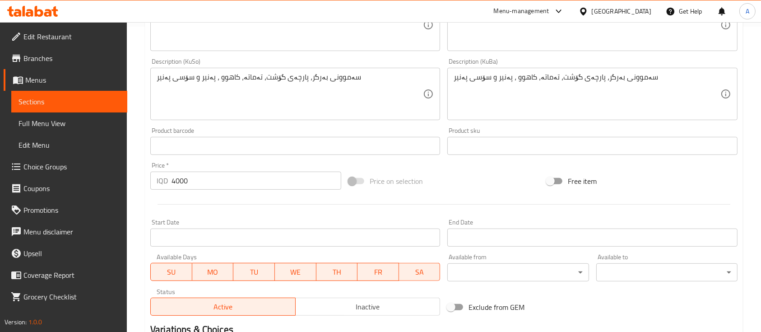
scroll to position [422, 0]
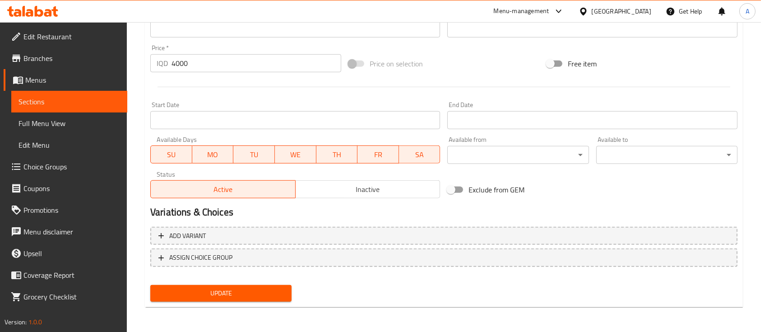
click at [330, 196] on button "Inactive" at bounding box center [367, 189] width 145 height 18
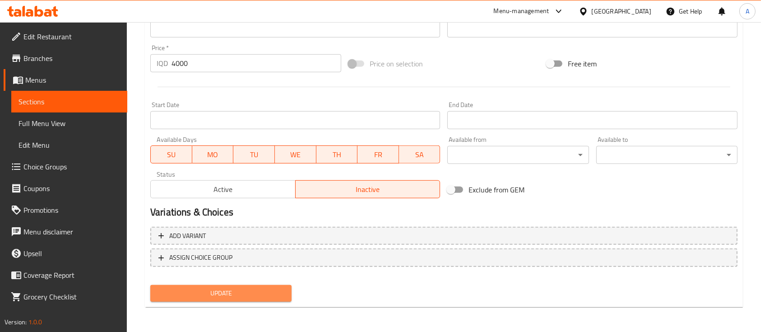
click at [245, 286] on button "Update" at bounding box center [220, 293] width 141 height 17
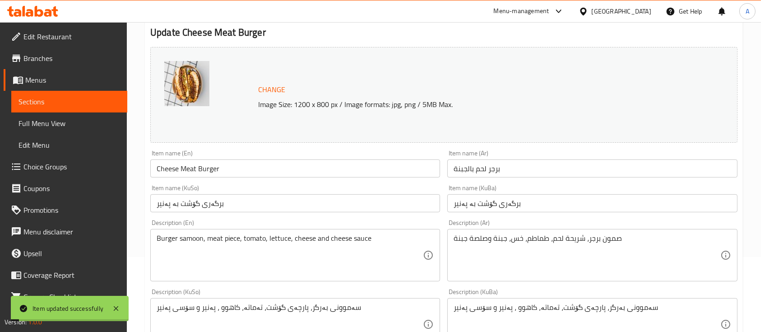
scroll to position [0, 0]
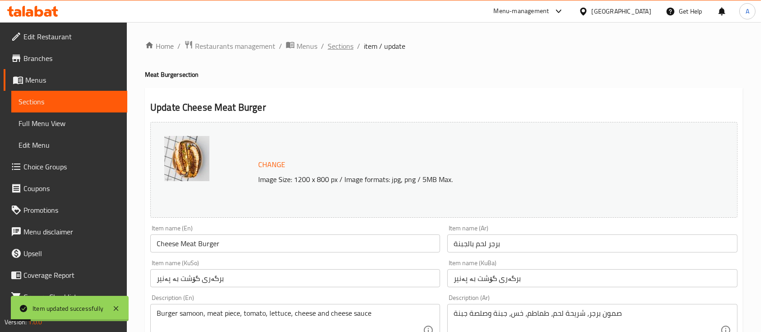
click at [333, 48] on span "Sections" at bounding box center [341, 46] width 26 height 11
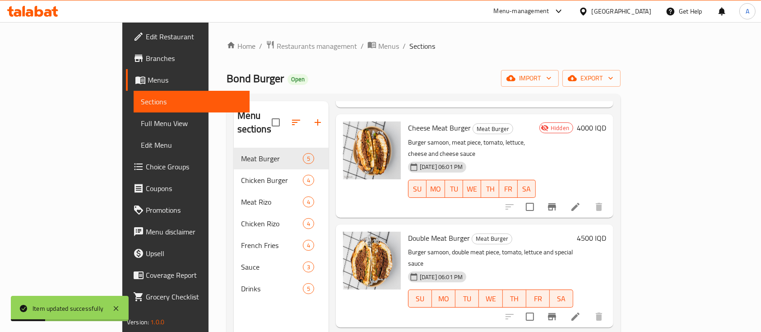
scroll to position [132, 0]
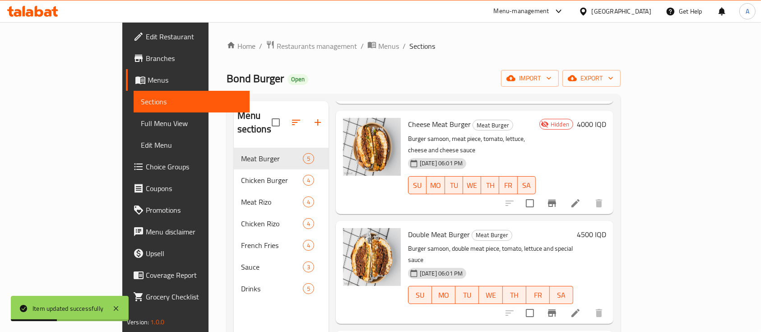
click at [606, 228] on h6 "4500 IQD" at bounding box center [591, 234] width 29 height 13
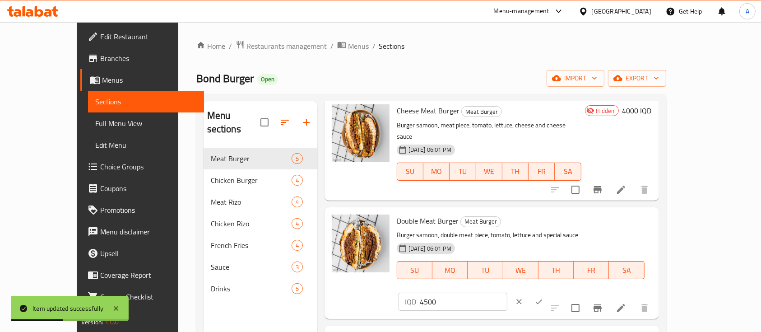
click at [507, 292] on input "4500" at bounding box center [464, 301] width 88 height 18
type input "5000"
click at [543, 297] on icon "ok" at bounding box center [538, 301] width 9 height 9
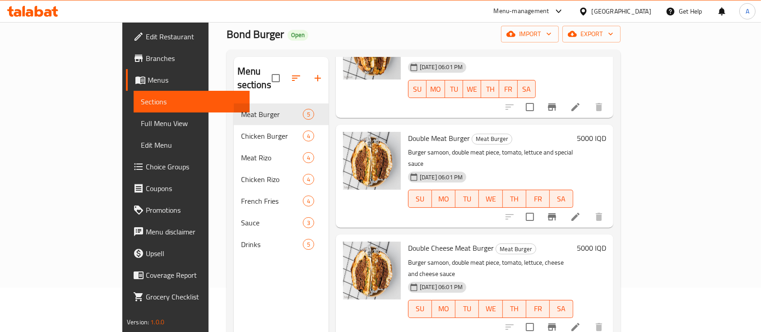
scroll to position [46, 0]
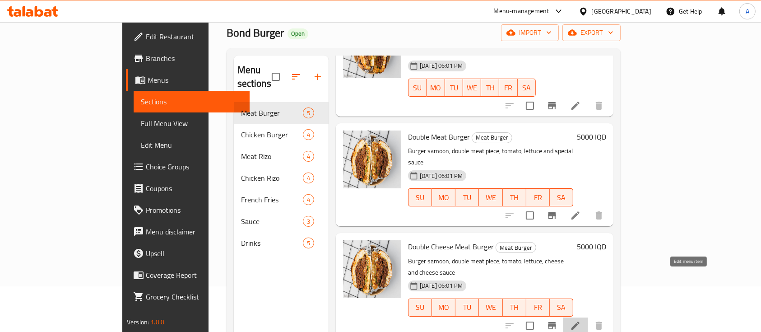
click at [579, 321] on icon at bounding box center [575, 325] width 8 height 8
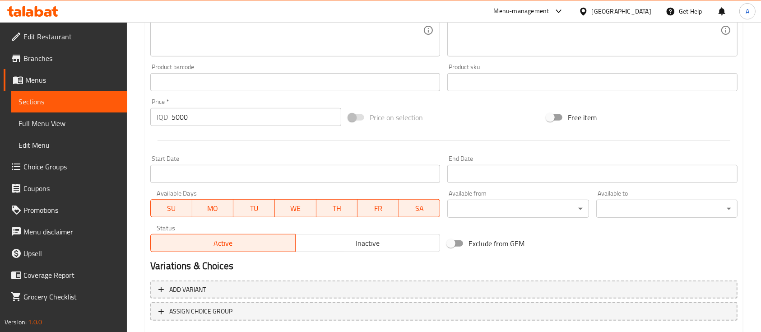
scroll to position [422, 0]
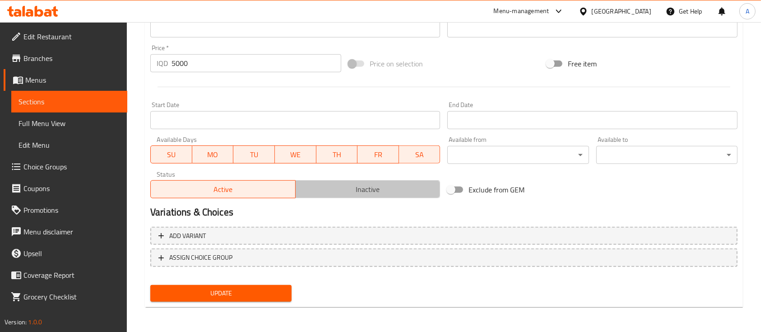
click at [353, 197] on button "Inactive" at bounding box center [367, 189] width 145 height 18
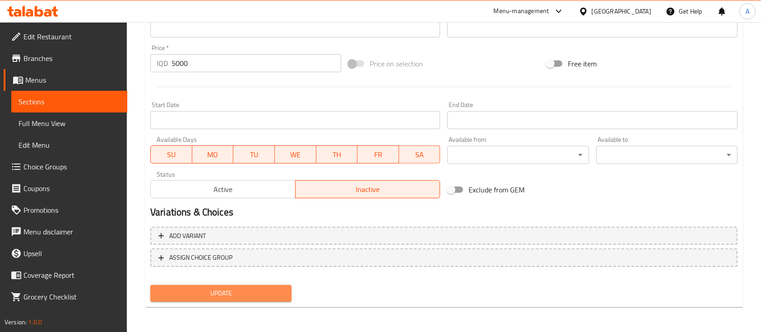
click at [180, 298] on button "Update" at bounding box center [220, 293] width 141 height 17
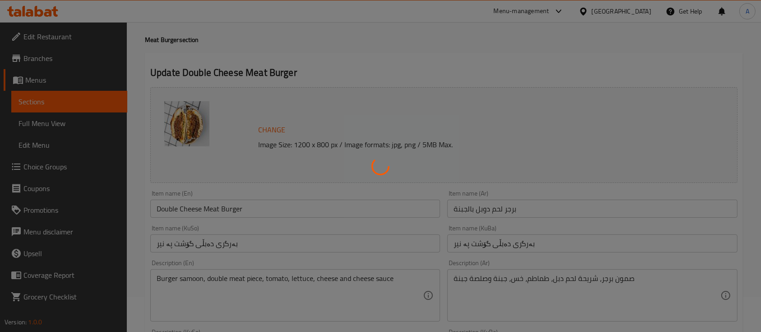
scroll to position [0, 0]
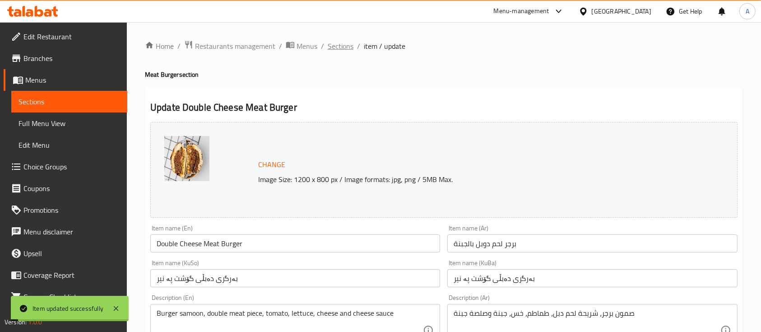
click at [334, 46] on span "Sections" at bounding box center [341, 46] width 26 height 11
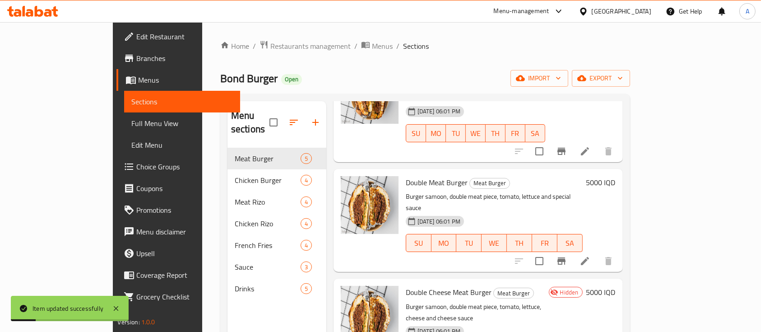
scroll to position [126, 0]
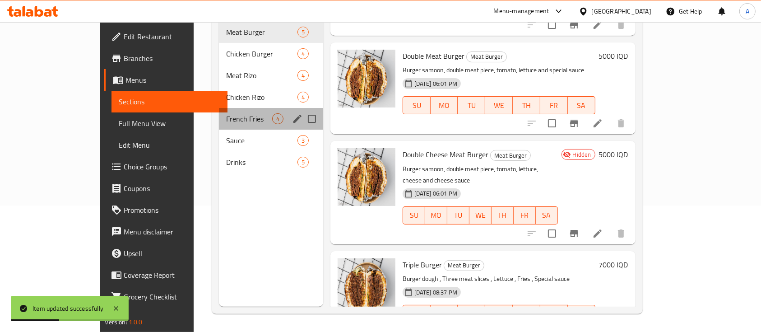
click at [219, 111] on div "French Fries 4" at bounding box center [271, 119] width 104 height 22
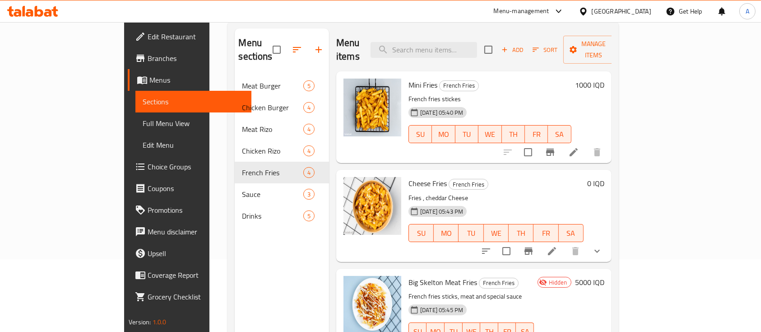
scroll to position [1, 0]
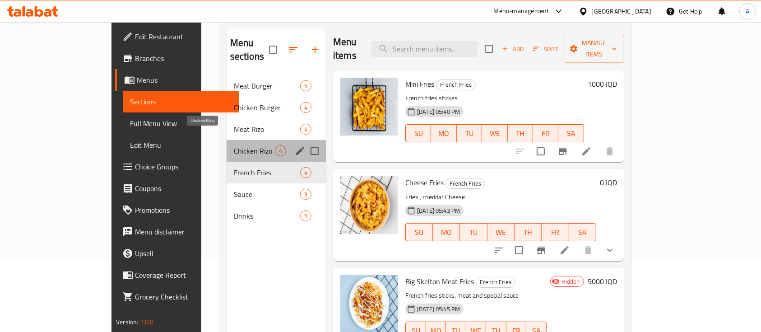
click at [234, 145] on span "Chicken Rizo" at bounding box center [254, 150] width 41 height 11
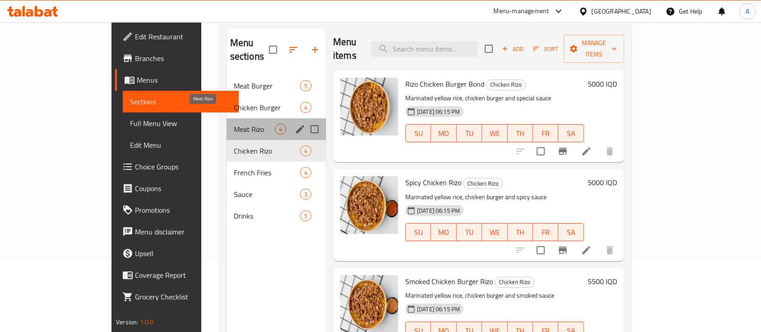
click at [234, 124] on span "Meat Rizo" at bounding box center [254, 129] width 41 height 11
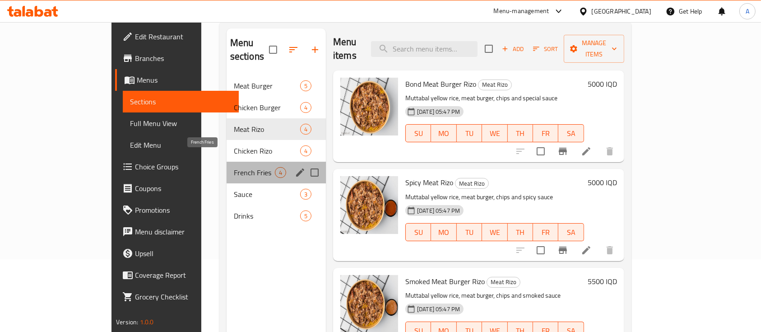
click at [234, 167] on span "French Fries" at bounding box center [254, 172] width 41 height 11
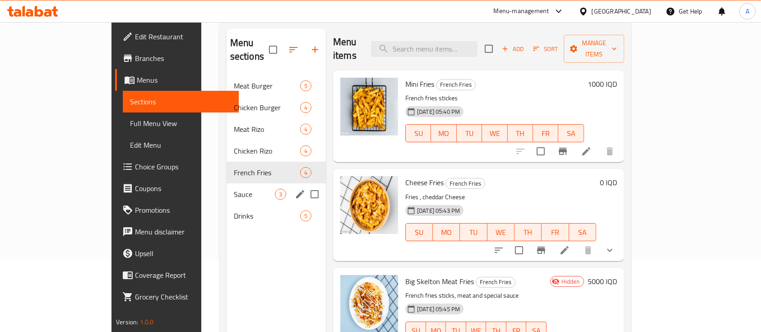
click at [226, 183] on div "Sauce 3" at bounding box center [275, 194] width 99 height 22
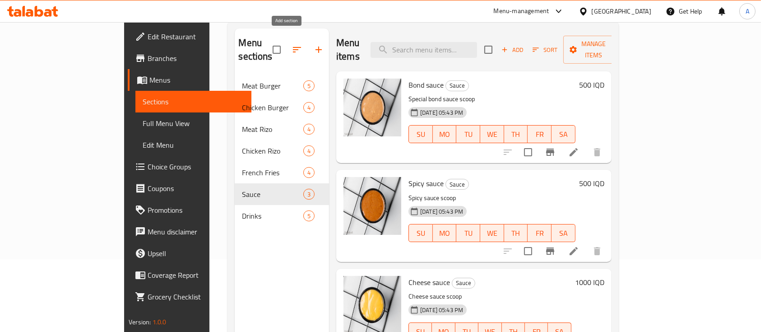
click at [313, 46] on icon "button" at bounding box center [318, 49] width 11 height 11
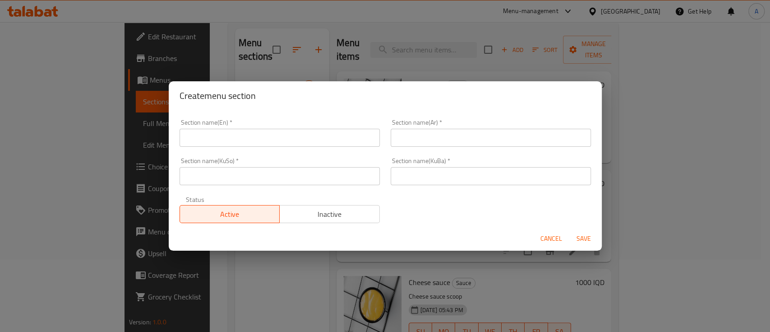
click at [255, 126] on div "Section name(En)   * Section name(En) *" at bounding box center [280, 133] width 200 height 28
click at [253, 129] on input "text" at bounding box center [280, 138] width 200 height 18
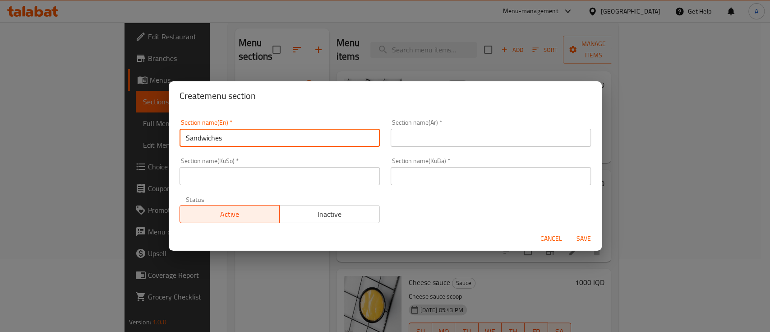
type input "Sandwiches"
click at [456, 140] on input "text" at bounding box center [491, 138] width 200 height 18
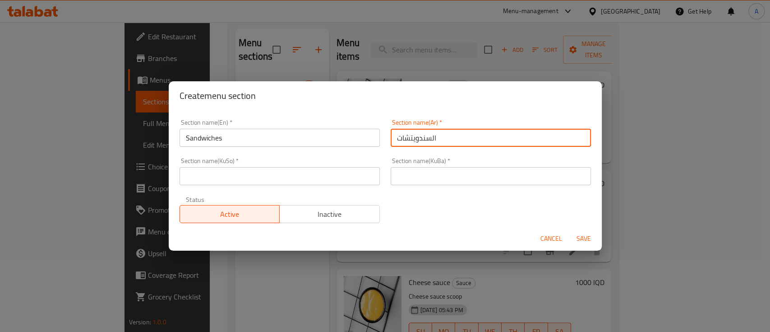
type input "السندويتشات"
click at [578, 244] on span "Save" at bounding box center [584, 238] width 22 height 11
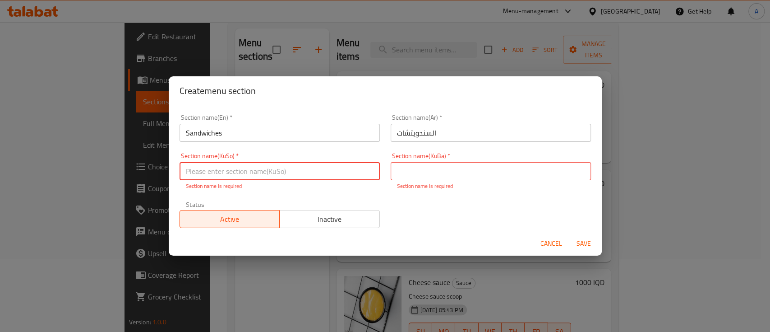
click at [222, 167] on input "text" at bounding box center [280, 171] width 200 height 18
type input "شریتەکان"
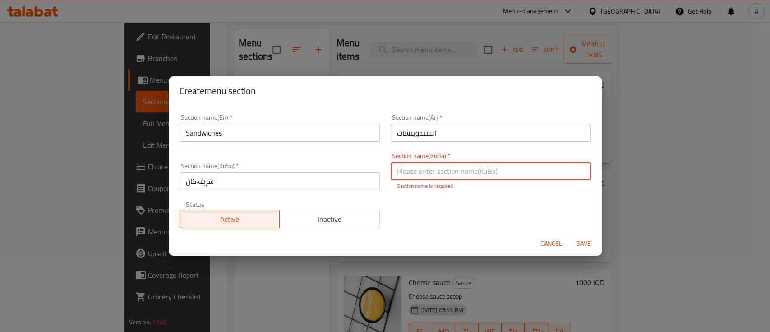
click at [438, 175] on input "text" at bounding box center [491, 171] width 200 height 18
type input "شریتەکان"
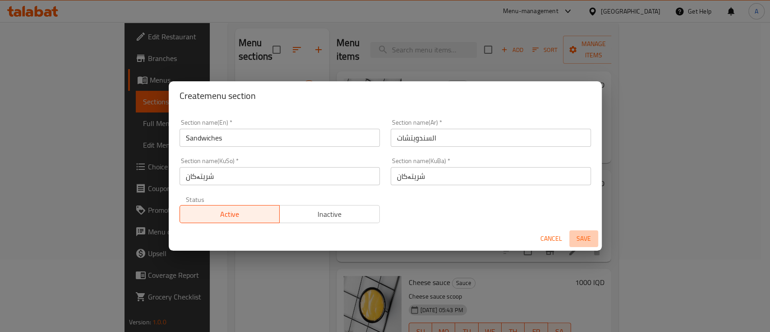
click at [591, 243] on span "Save" at bounding box center [584, 238] width 22 height 11
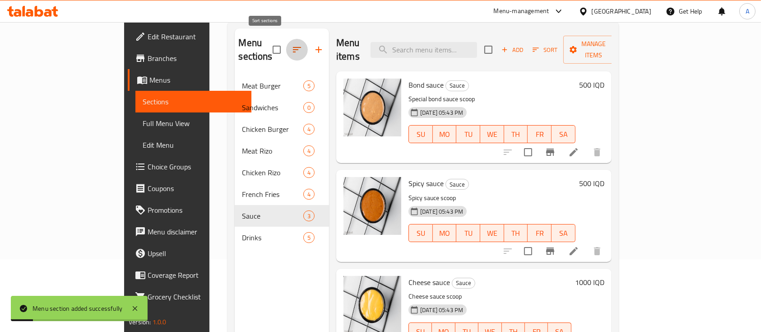
click at [291, 45] on icon "button" at bounding box center [296, 49] width 11 height 11
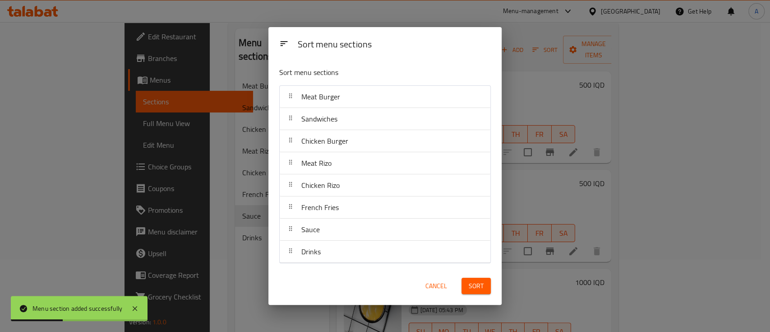
click at [438, 282] on span "Cancel" at bounding box center [436, 285] width 22 height 11
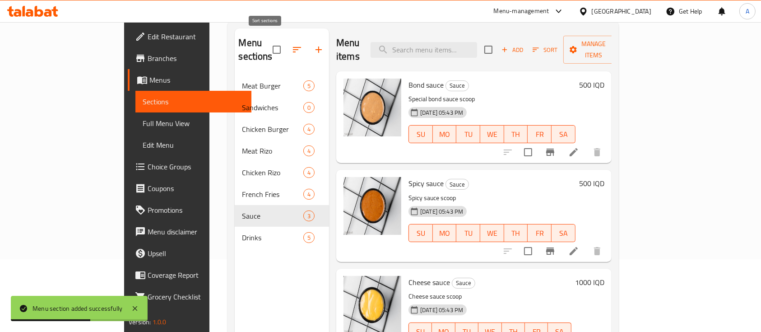
click at [291, 44] on icon "button" at bounding box center [296, 49] width 11 height 11
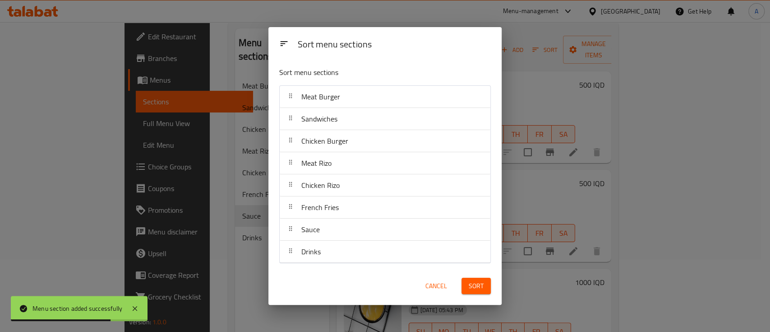
click at [447, 282] on span "Cancel" at bounding box center [436, 285] width 22 height 11
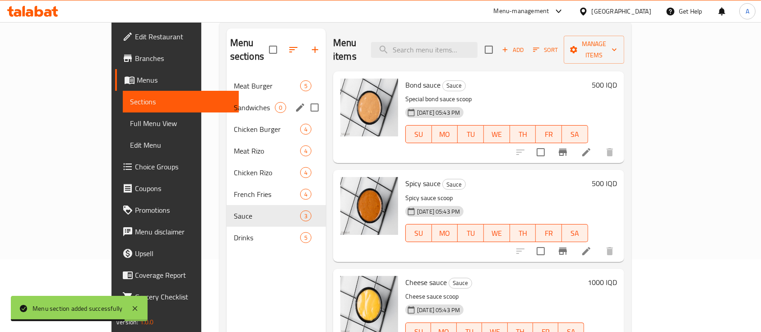
click at [234, 102] on span "Sandwiches" at bounding box center [254, 107] width 41 height 11
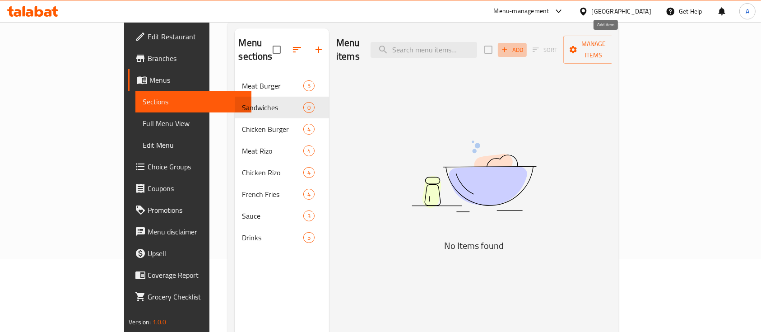
click at [524, 45] on span "Add" at bounding box center [512, 50] width 24 height 10
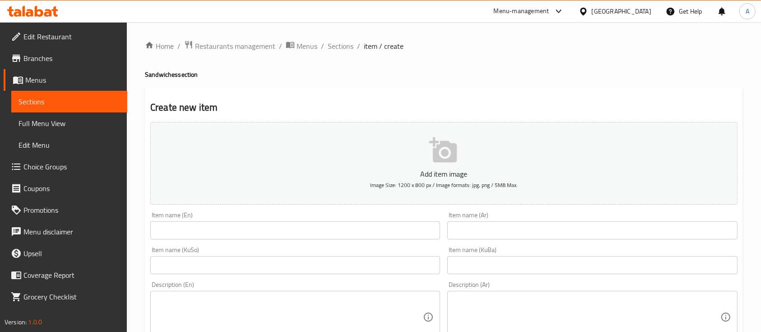
click at [230, 233] on input "text" at bounding box center [295, 230] width 290 height 18
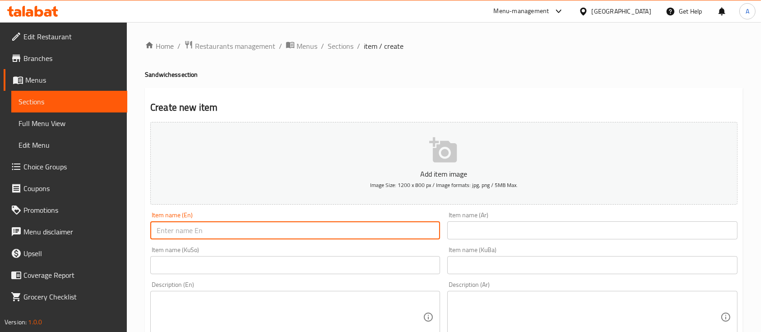
type input "S"
type input "Hot Dog Sandwich"
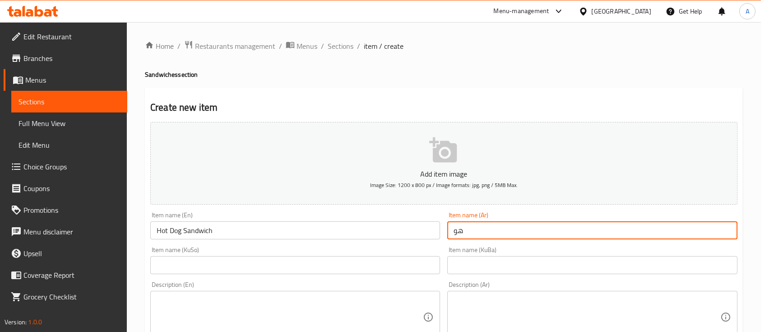
type input "ه"
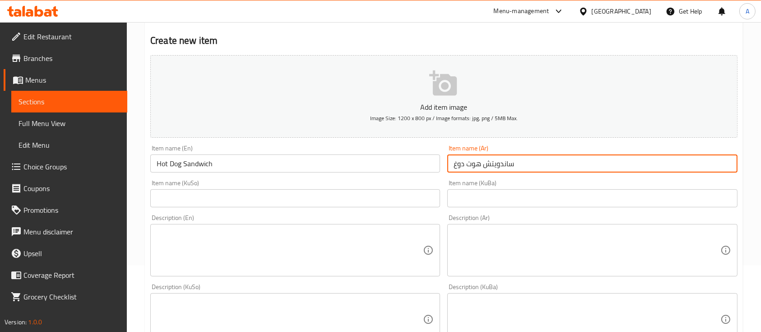
scroll to position [67, 0]
type input "ساندويتش هوت دوغ"
click at [230, 233] on textarea at bounding box center [290, 249] width 266 height 43
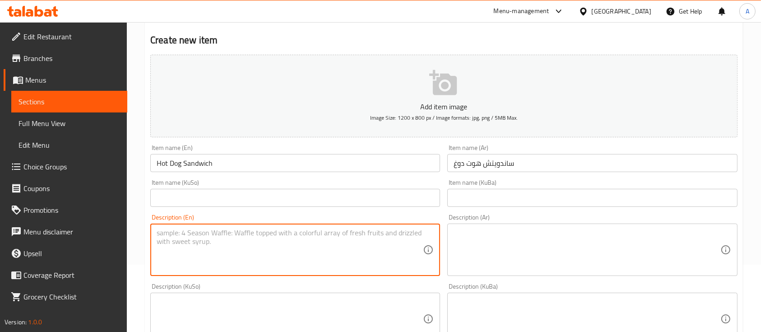
click at [552, 265] on textarea at bounding box center [586, 249] width 266 height 43
paste textarea "خبز تورتيلا - هوت دوغ مقلي ومتبل - بطاطس مقلية ومتبلة - خس - صوص خاص"
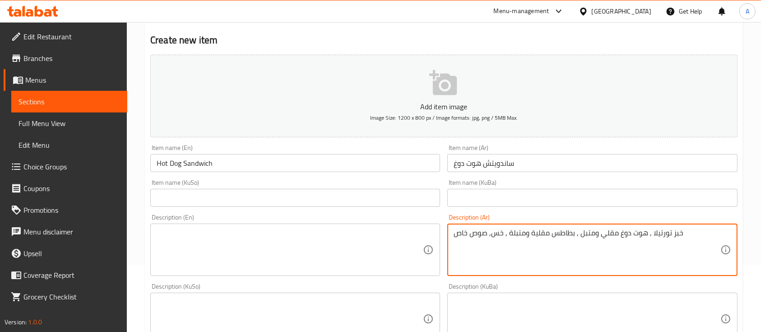
type textarea "خبز تورتيلا , هوت دوغ مقلي ومتبل , بطاطس مقلية ومتبلة , خس, صوص خاص"
click at [305, 241] on textarea at bounding box center [290, 249] width 266 height 43
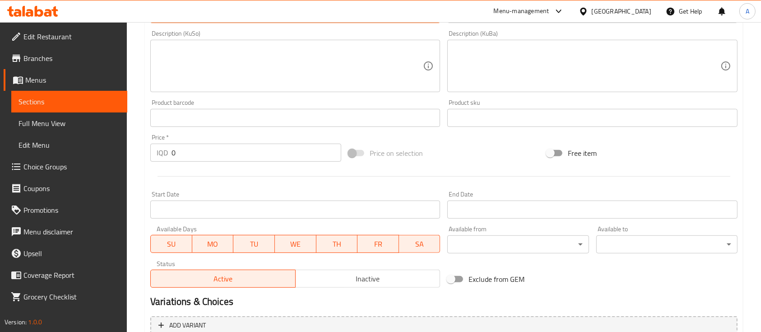
scroll to position [410, 0]
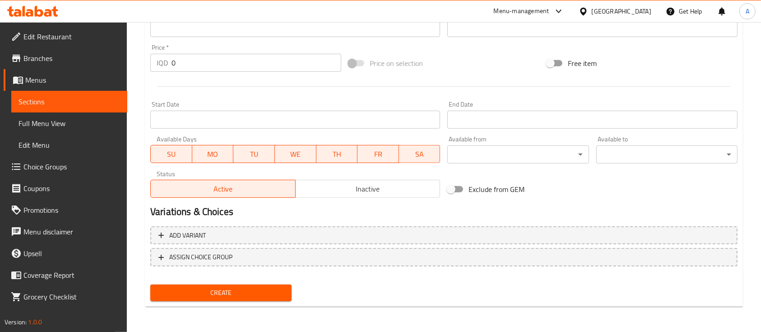
type textarea "Tortilla bread , Hot dog piece , Fries , Lettuce , Special Sauce."
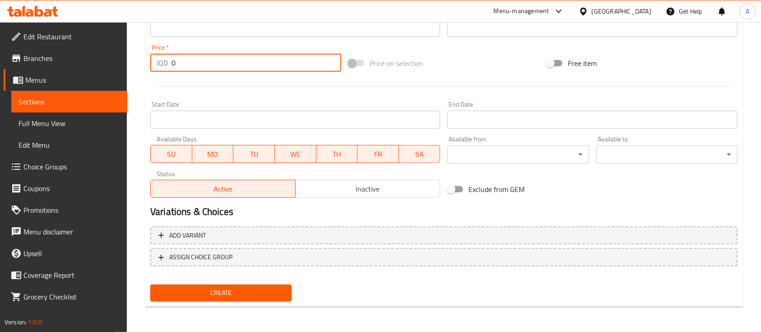
click at [194, 67] on input "0" at bounding box center [256, 63] width 170 height 18
type input "3500"
click at [203, 293] on span "Create" at bounding box center [220, 292] width 127 height 11
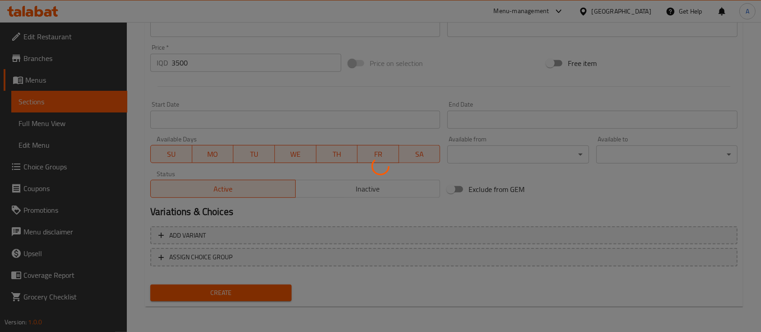
scroll to position [0, 0]
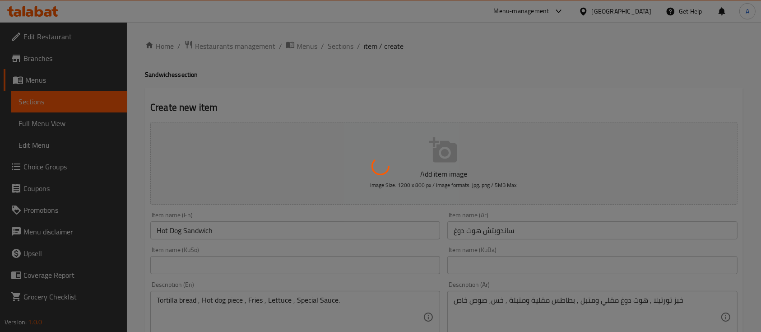
type input "0"
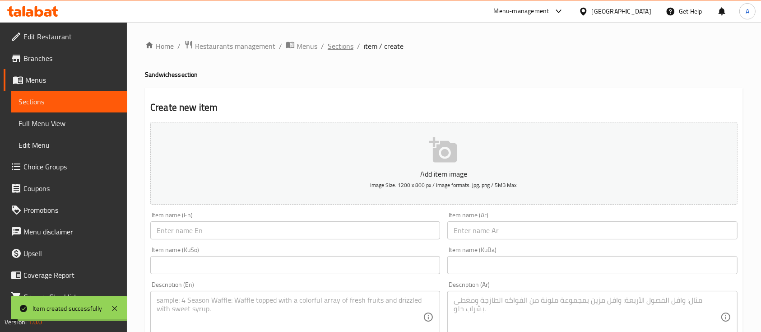
click at [341, 47] on span "Sections" at bounding box center [341, 46] width 26 height 11
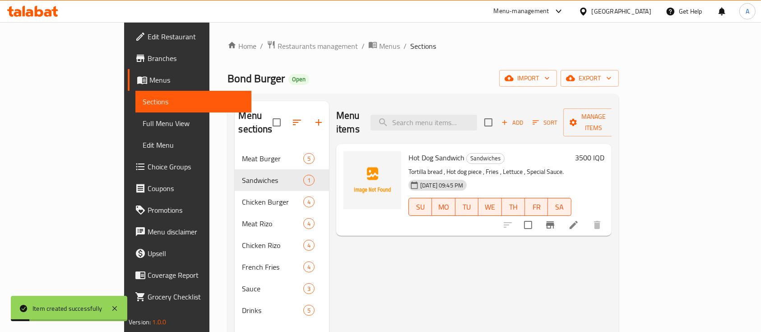
click at [357, 264] on div "Menu items Add Sort Manage items Hot Dog Sandwich Sandwiches Tortilla bread , H…" at bounding box center [470, 267] width 282 height 332
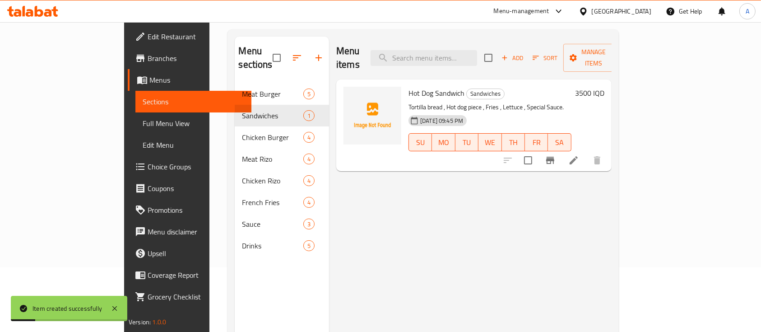
scroll to position [65, 0]
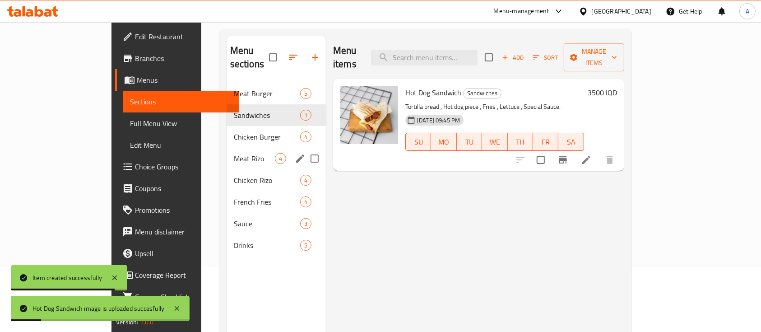
click at [234, 153] on span "Meat Rizo" at bounding box center [254, 158] width 41 height 11
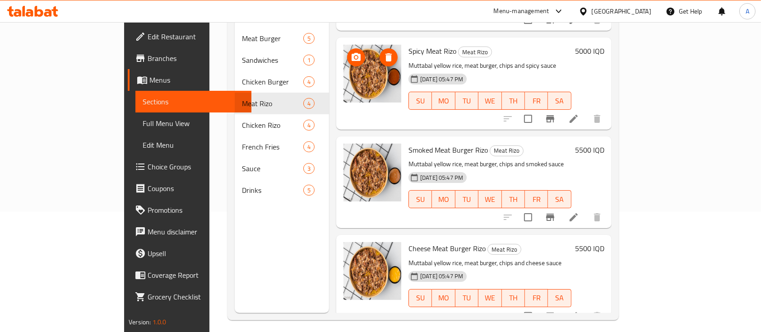
scroll to position [126, 0]
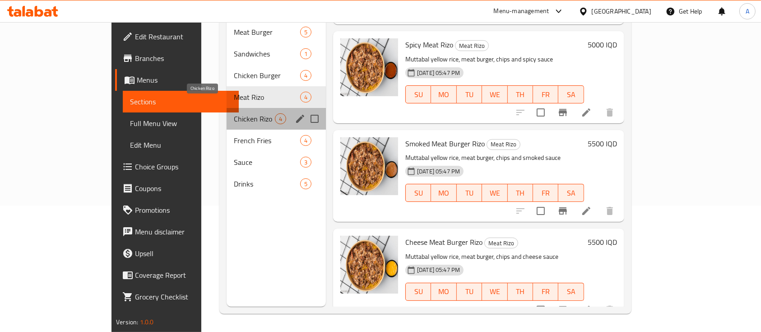
click at [234, 113] on span "Chicken Rizo" at bounding box center [254, 118] width 41 height 11
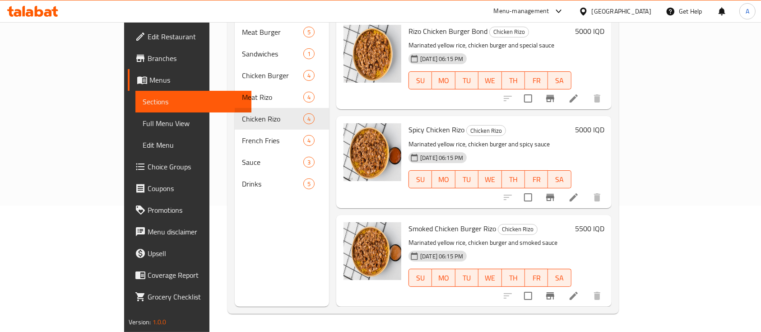
scroll to position [85, 0]
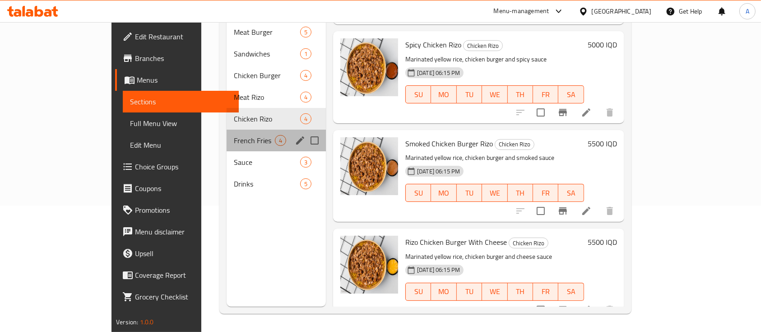
click at [226, 134] on div "French Fries 4" at bounding box center [275, 140] width 99 height 22
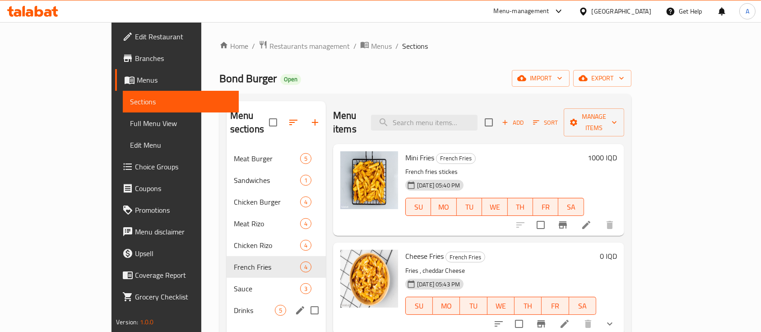
click at [226, 299] on div "Drinks 5" at bounding box center [275, 310] width 99 height 22
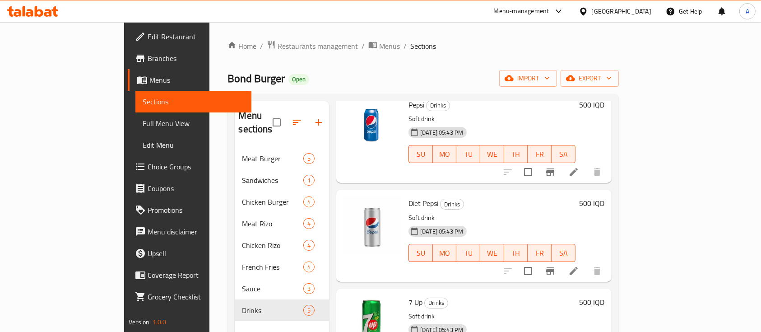
scroll to position [49, 0]
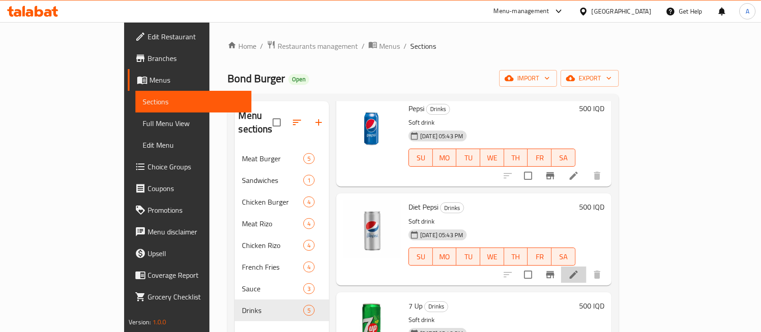
click at [586, 266] on li at bounding box center [573, 274] width 25 height 16
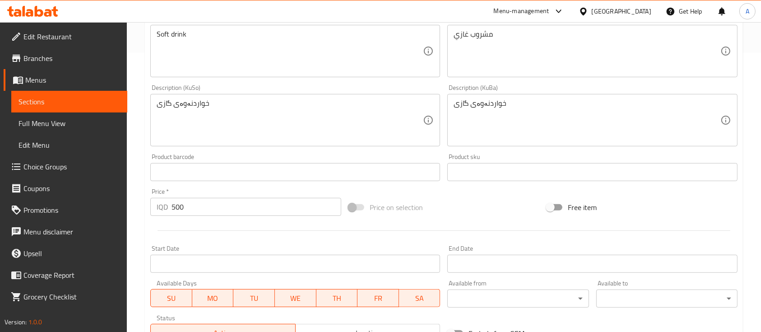
scroll to position [344, 0]
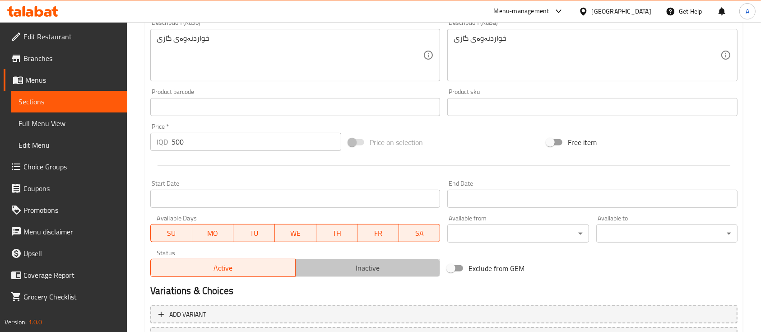
click at [337, 270] on span "Inactive" at bounding box center [368, 267] width 138 height 13
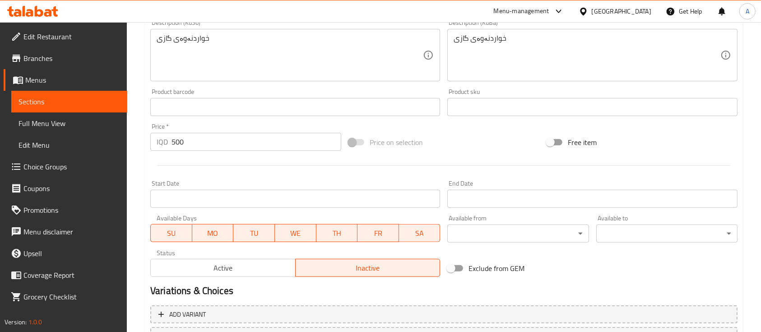
scroll to position [422, 0]
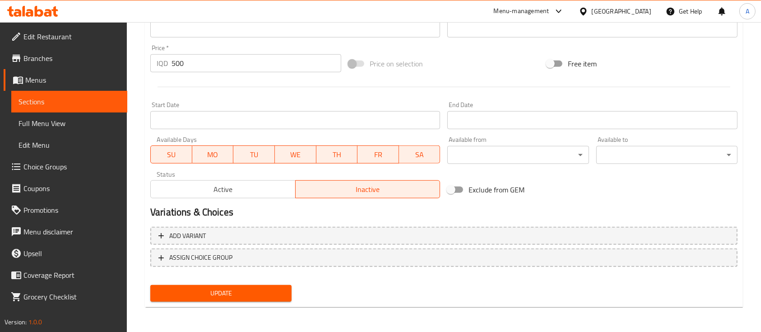
click at [256, 281] on div "Update" at bounding box center [221, 293] width 148 height 24
click at [254, 285] on button "Update" at bounding box center [220, 293] width 141 height 17
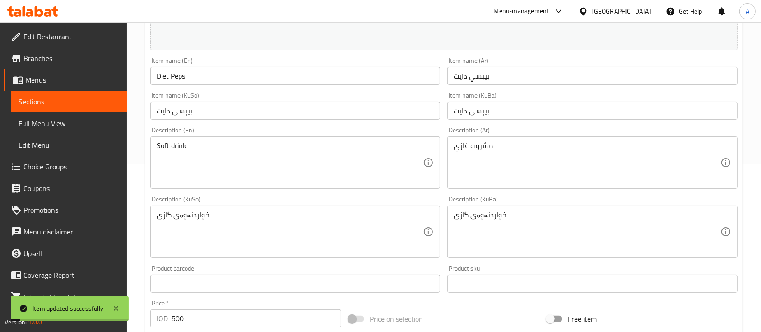
scroll to position [0, 0]
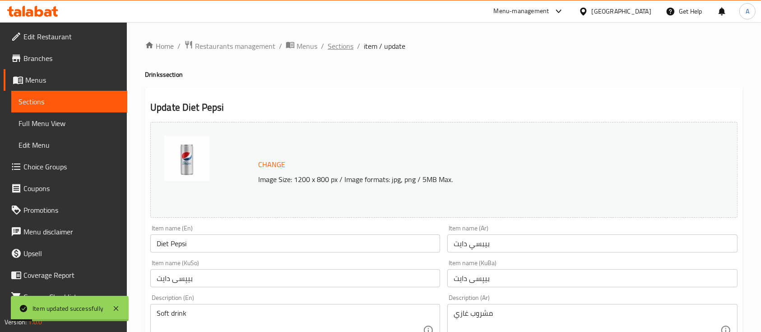
click at [330, 44] on span "Sections" at bounding box center [341, 46] width 26 height 11
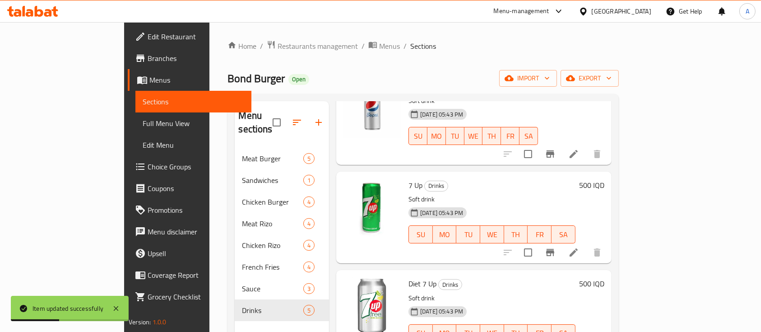
scroll to position [68, 0]
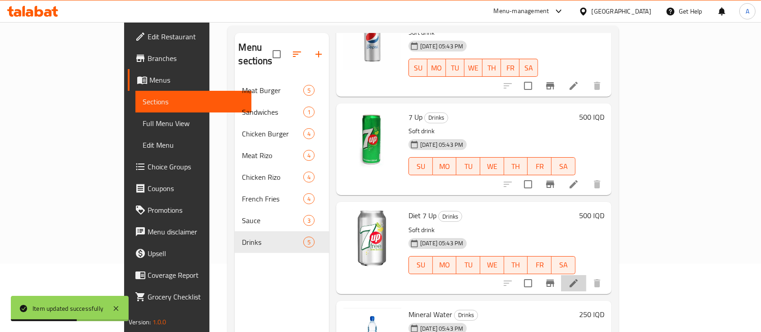
click at [586, 275] on li at bounding box center [573, 283] width 25 height 16
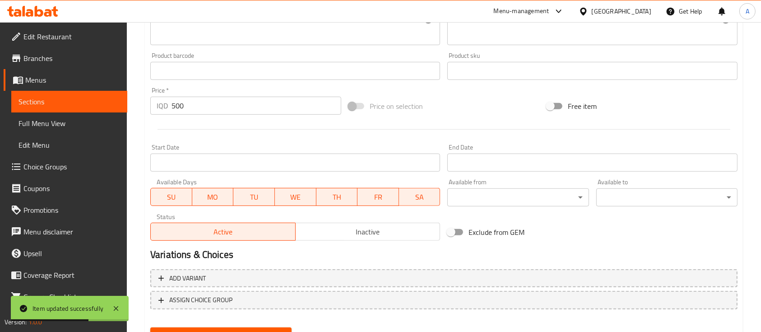
scroll to position [422, 0]
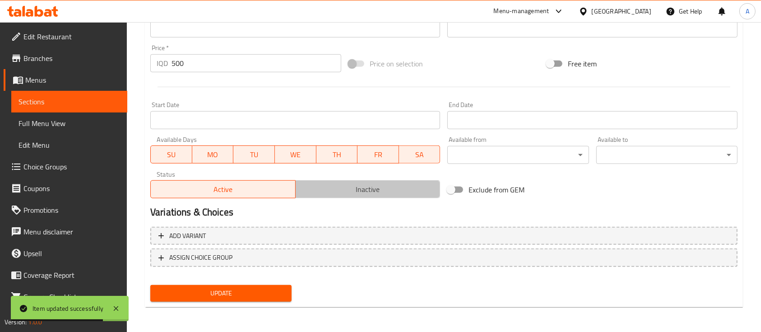
click at [359, 183] on span "Inactive" at bounding box center [368, 189] width 138 height 13
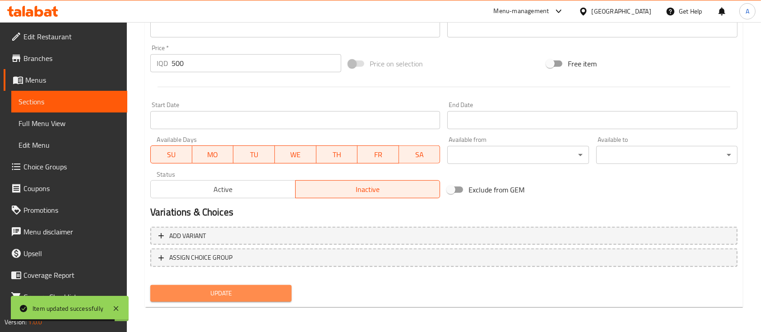
click at [187, 296] on span "Update" at bounding box center [220, 292] width 127 height 11
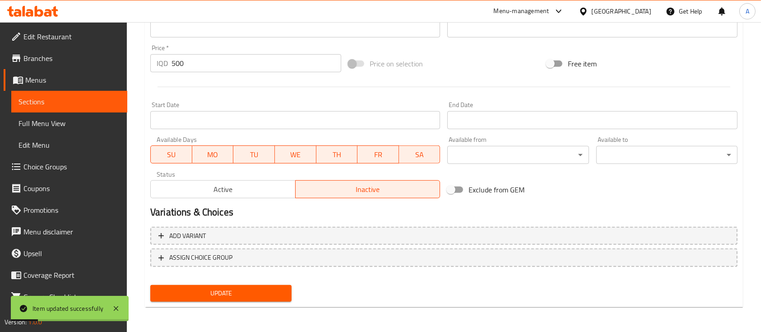
scroll to position [0, 0]
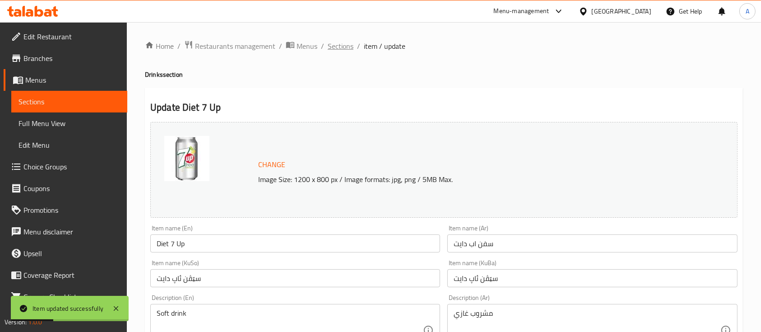
click at [335, 46] on span "Sections" at bounding box center [341, 46] width 26 height 11
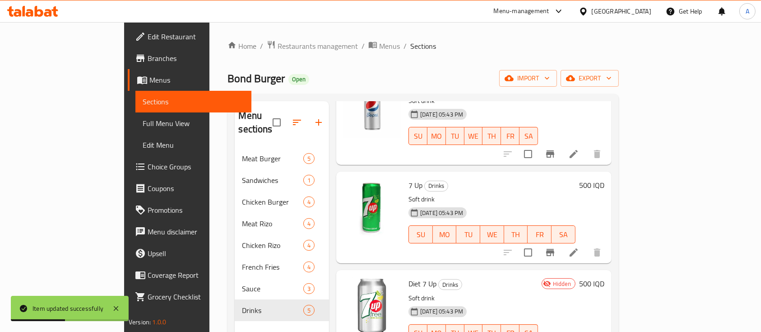
scroll to position [126, 0]
